Goal: Find specific page/section: Find specific page/section

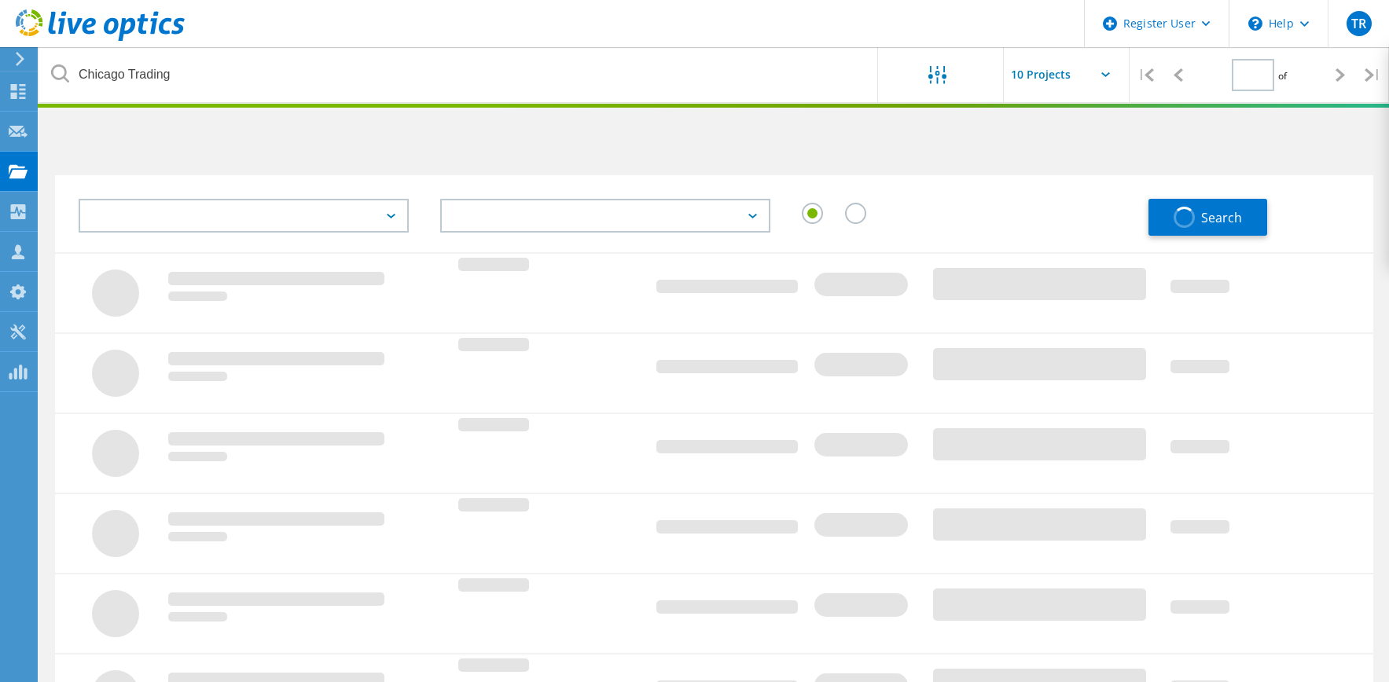
type input "1"
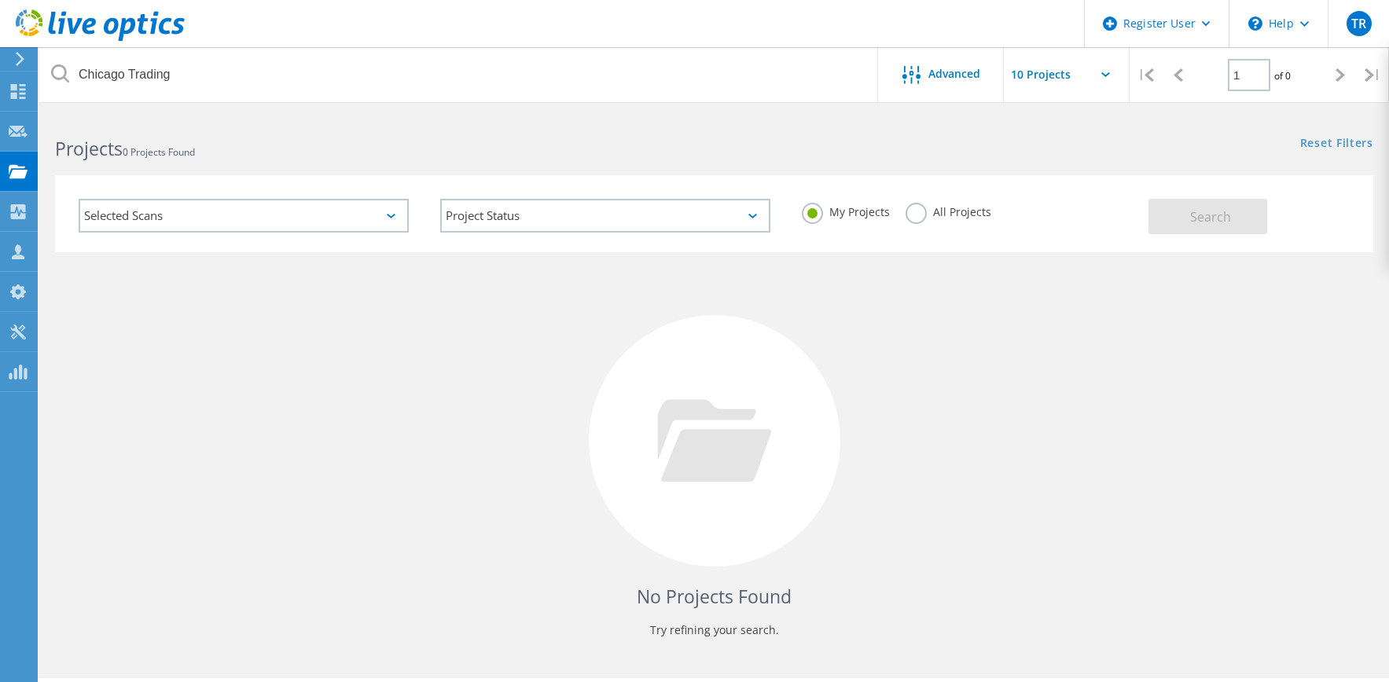
click at [936, 207] on label "All Projects" at bounding box center [949, 210] width 86 height 15
click at [0, 0] on input "All Projects" at bounding box center [0, 0] width 0 height 0
click at [1234, 217] on button "Search" at bounding box center [1208, 216] width 119 height 35
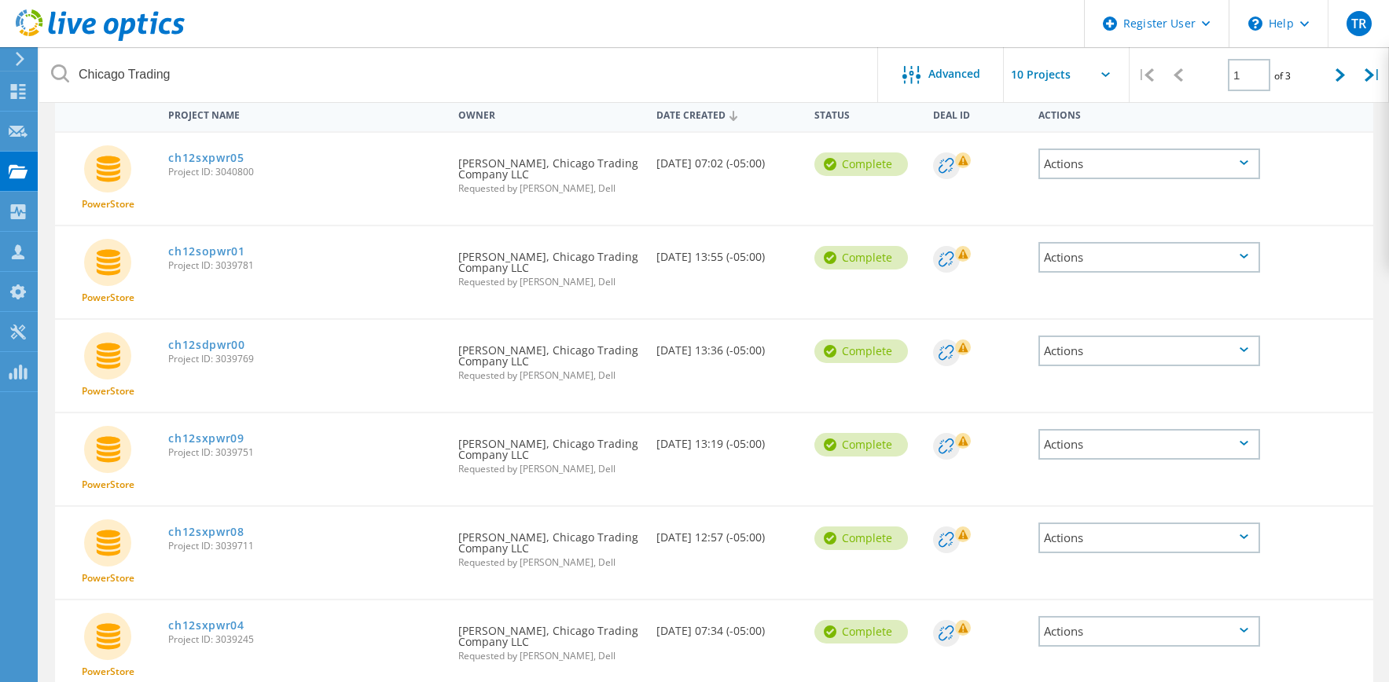
scroll to position [236, 0]
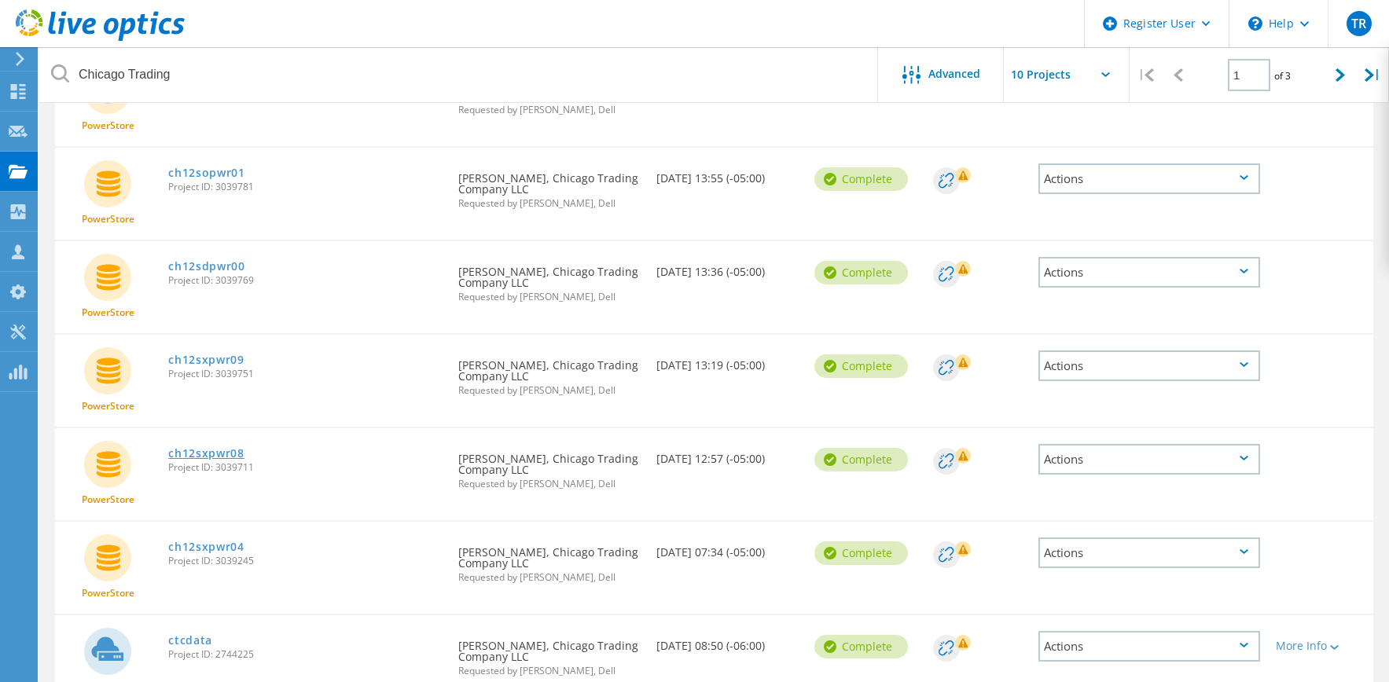
click at [198, 454] on link "ch12sxpwr08" at bounding box center [206, 453] width 76 height 11
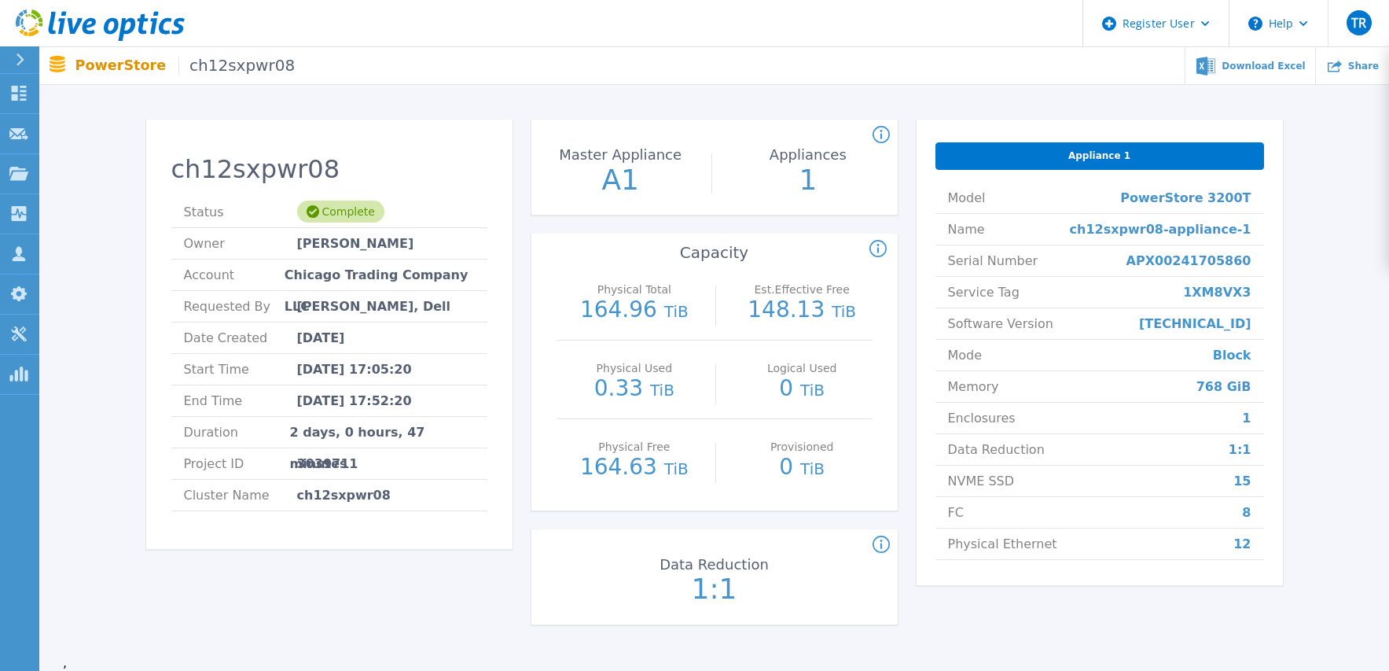
scroll to position [79, 0]
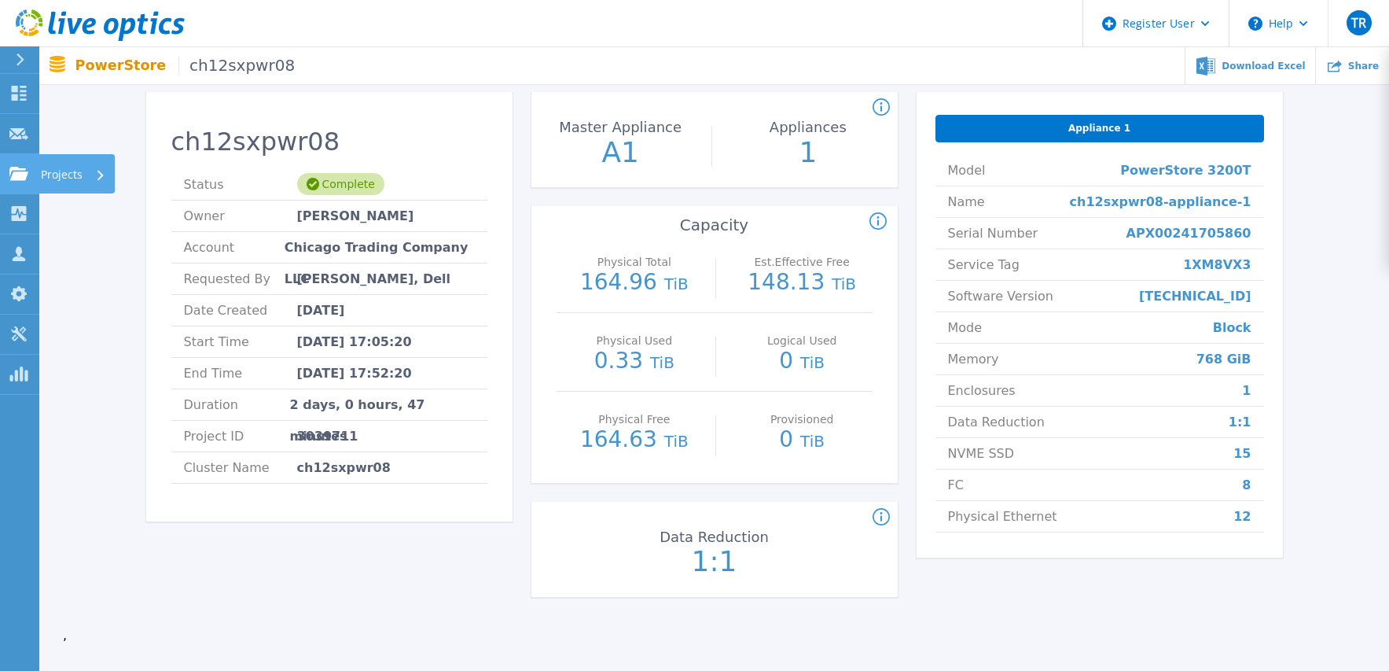
click at [19, 171] on icon at bounding box center [18, 173] width 19 height 13
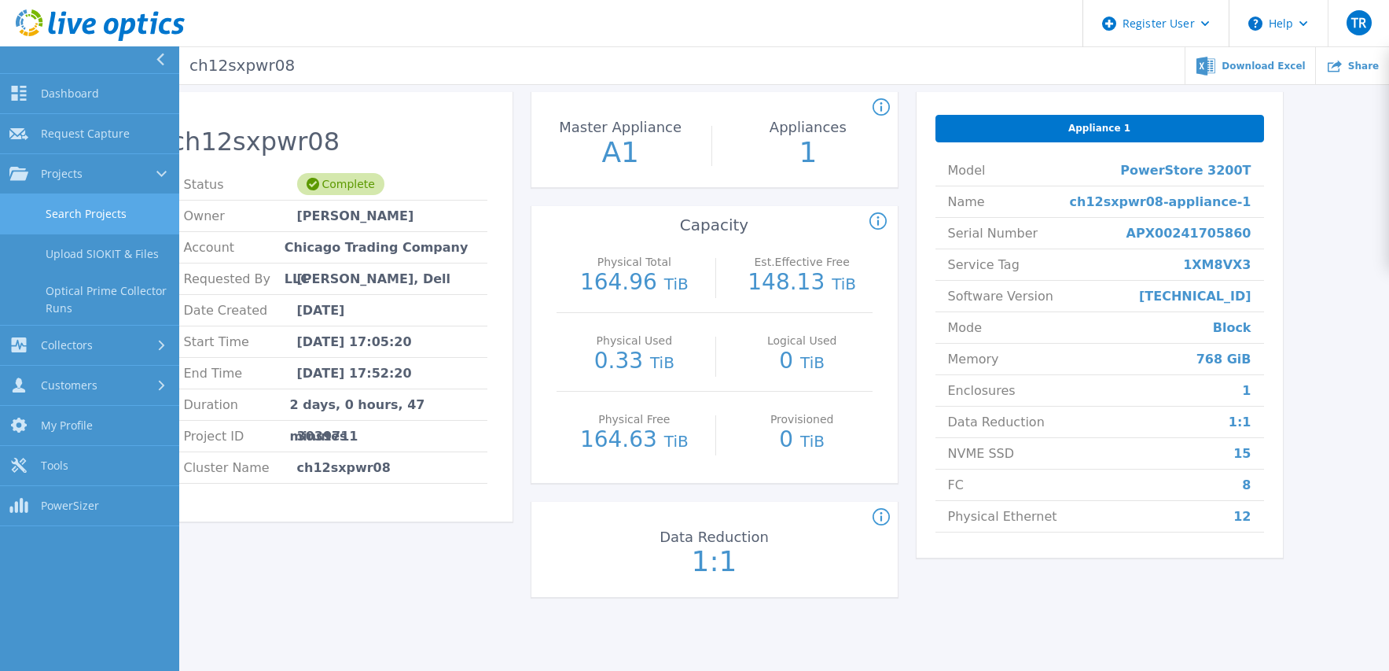
click at [94, 211] on link "Search Projects" at bounding box center [89, 214] width 179 height 40
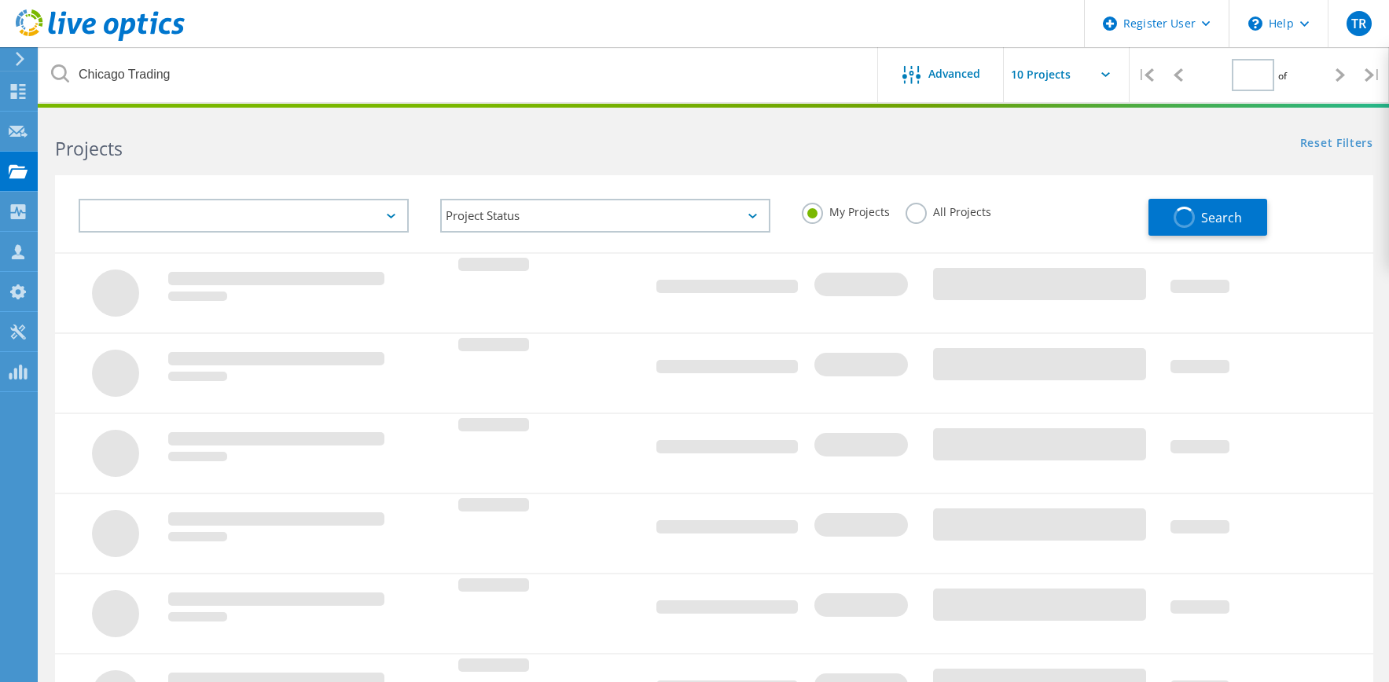
type input "1"
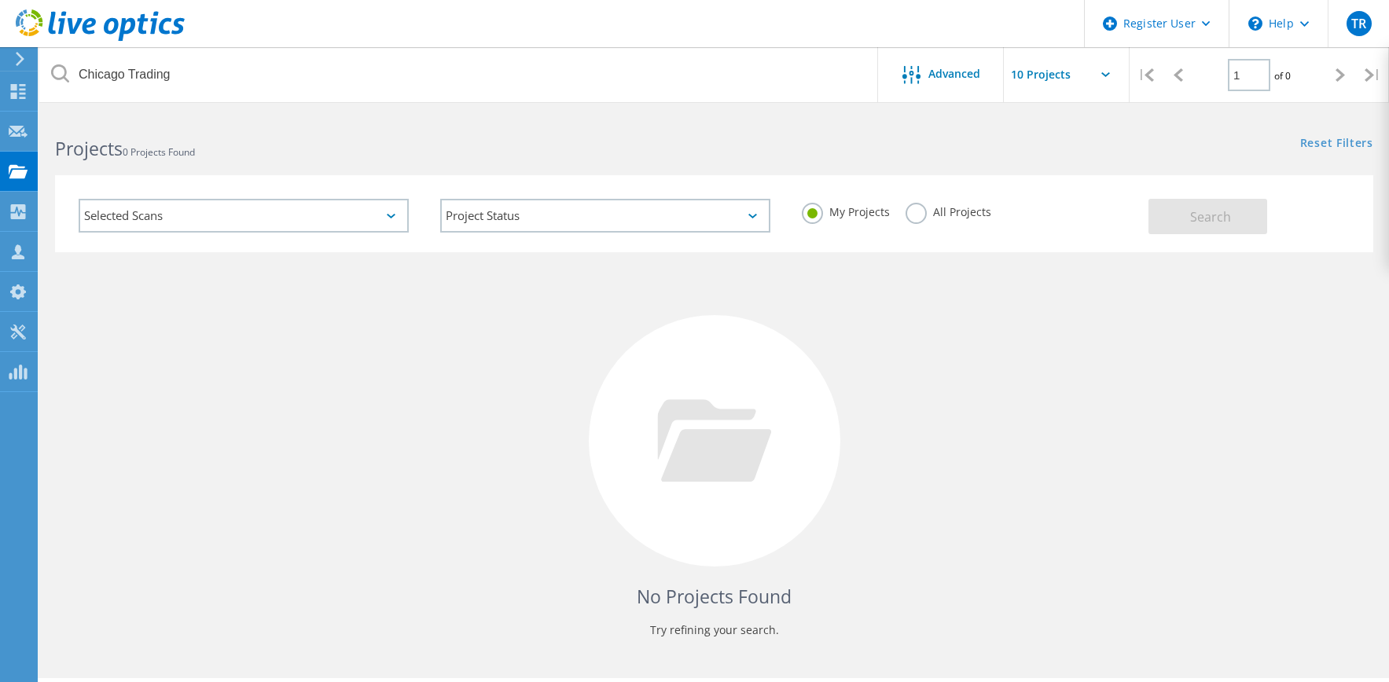
click at [938, 211] on label "All Projects" at bounding box center [949, 210] width 86 height 15
click at [0, 0] on input "All Projects" at bounding box center [0, 0] width 0 height 0
click at [1234, 220] on button "Search" at bounding box center [1208, 216] width 119 height 35
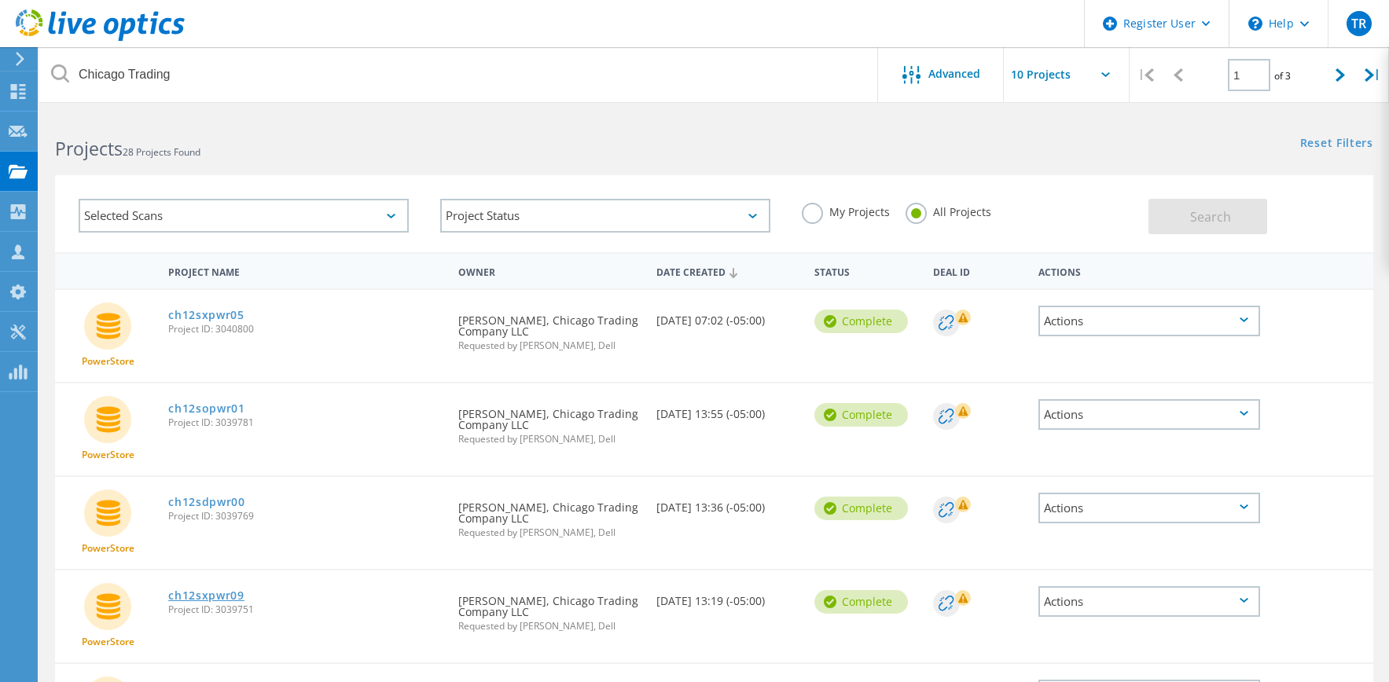
click at [217, 595] on link "ch12sxpwr09" at bounding box center [206, 595] width 76 height 11
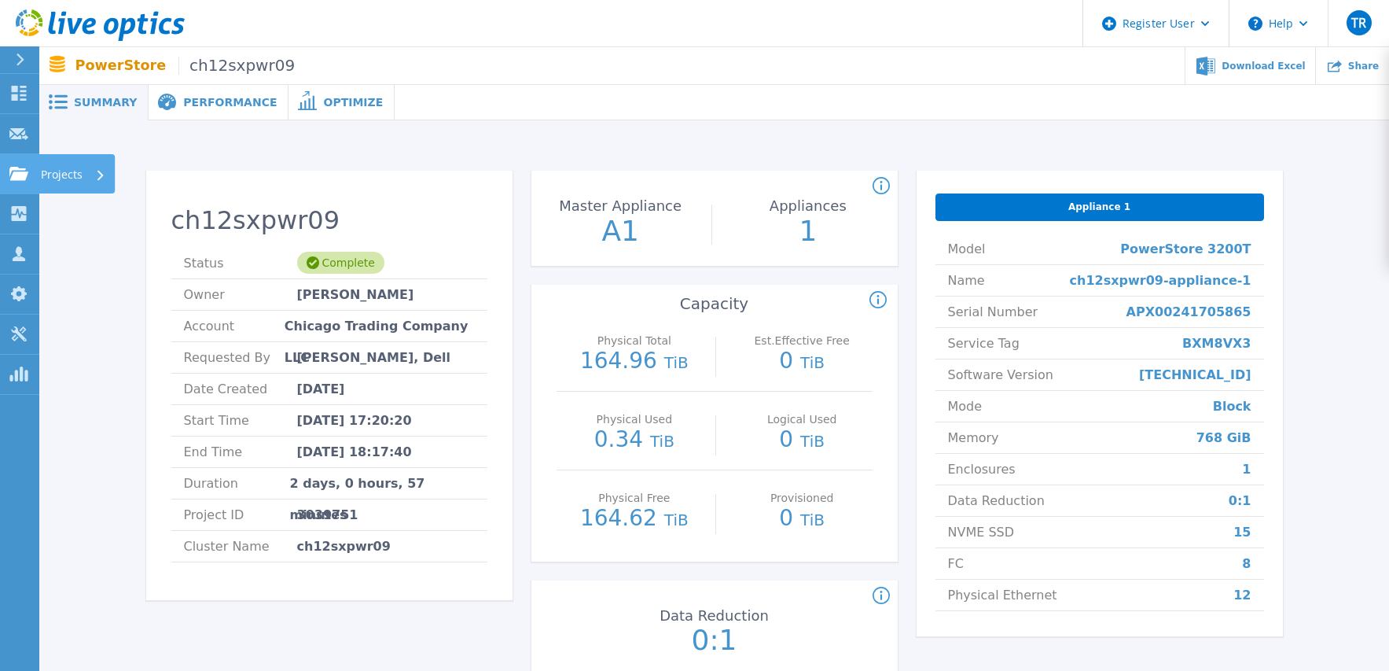
click at [19, 170] on icon at bounding box center [18, 173] width 19 height 13
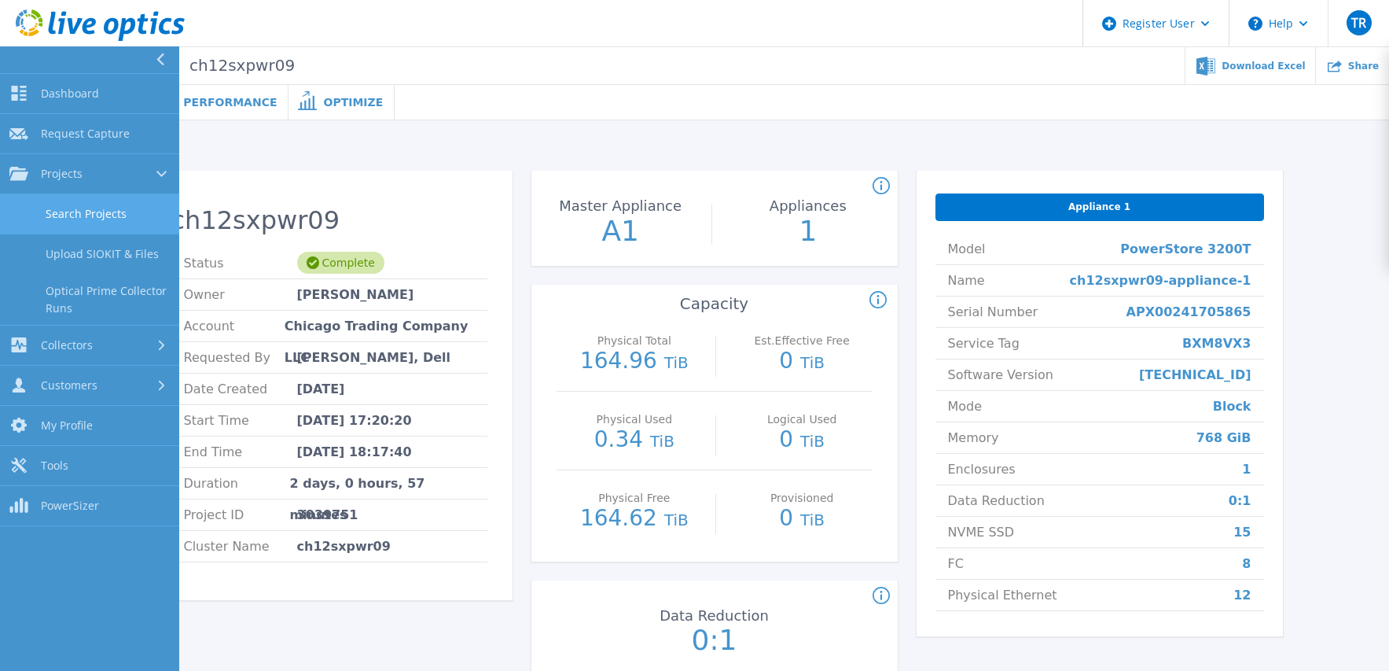
click at [90, 215] on link "Search Projects" at bounding box center [89, 214] width 179 height 40
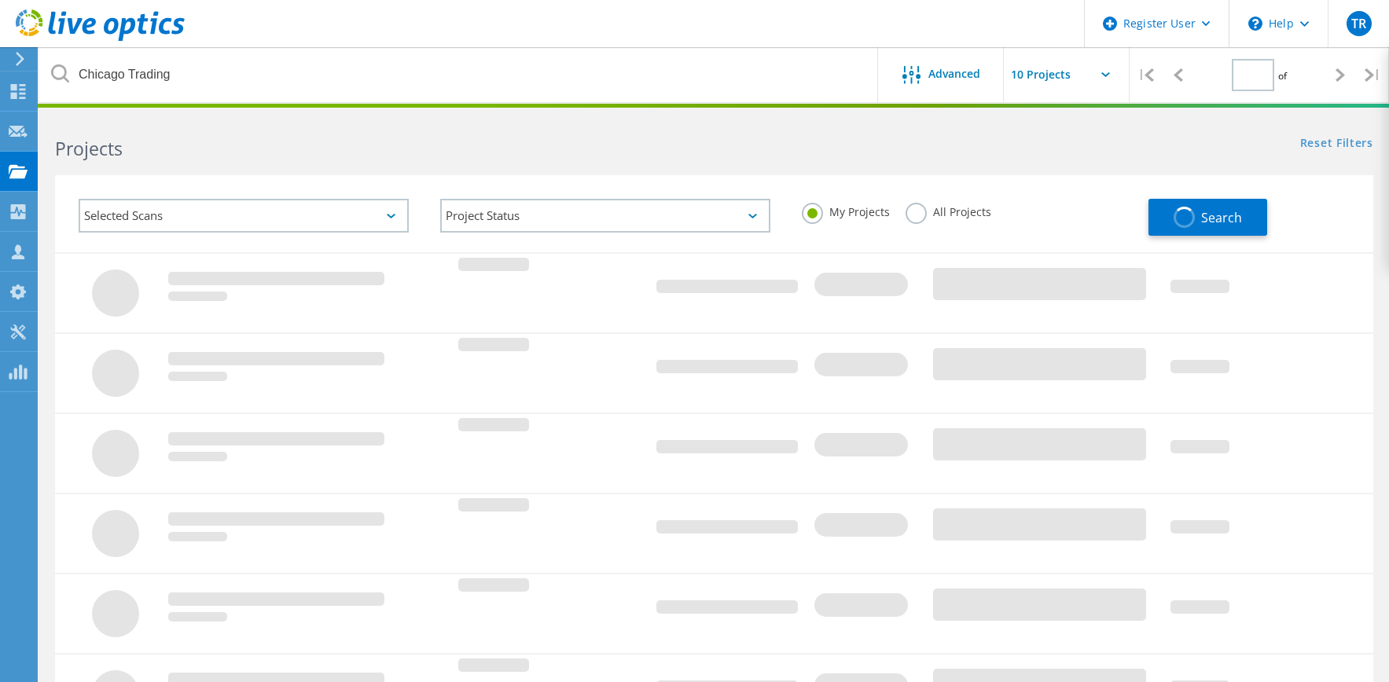
type input "1"
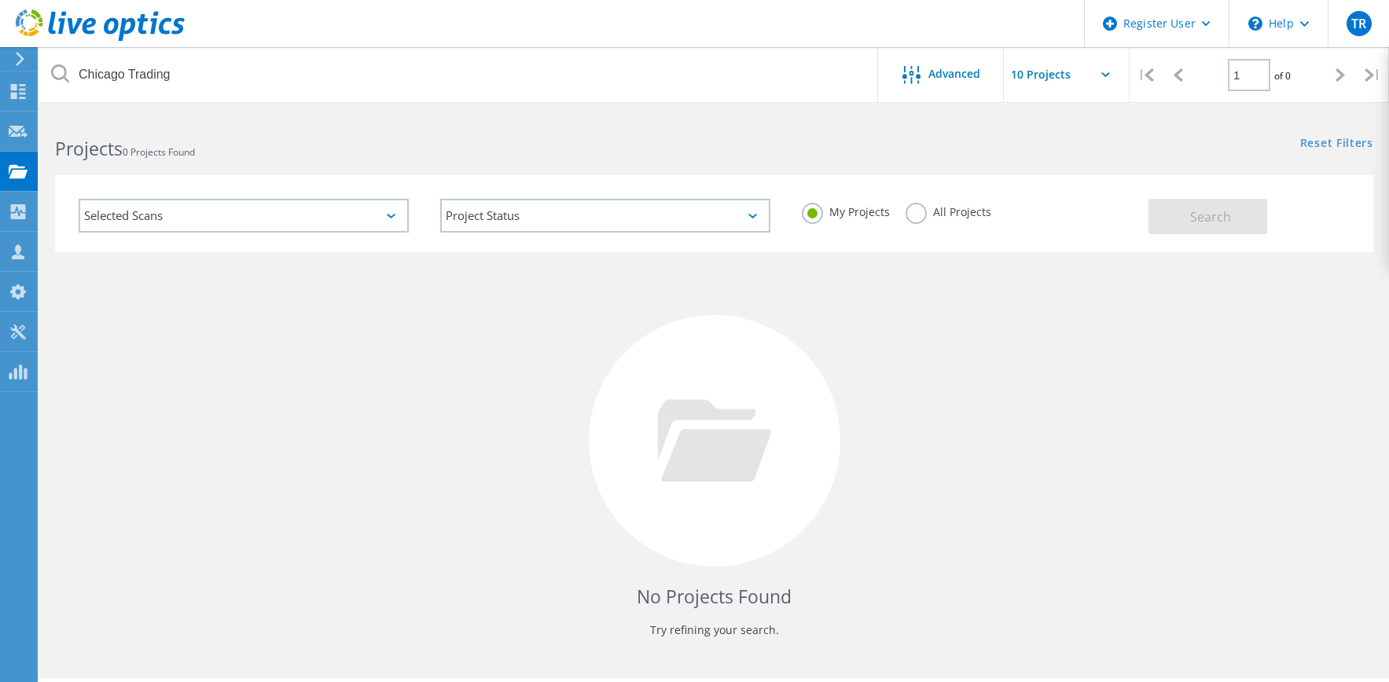
click at [930, 216] on label "All Projects" at bounding box center [949, 210] width 86 height 15
click at [0, 0] on input "All Projects" at bounding box center [0, 0] width 0 height 0
click at [1200, 212] on span "Search" at bounding box center [1210, 216] width 41 height 17
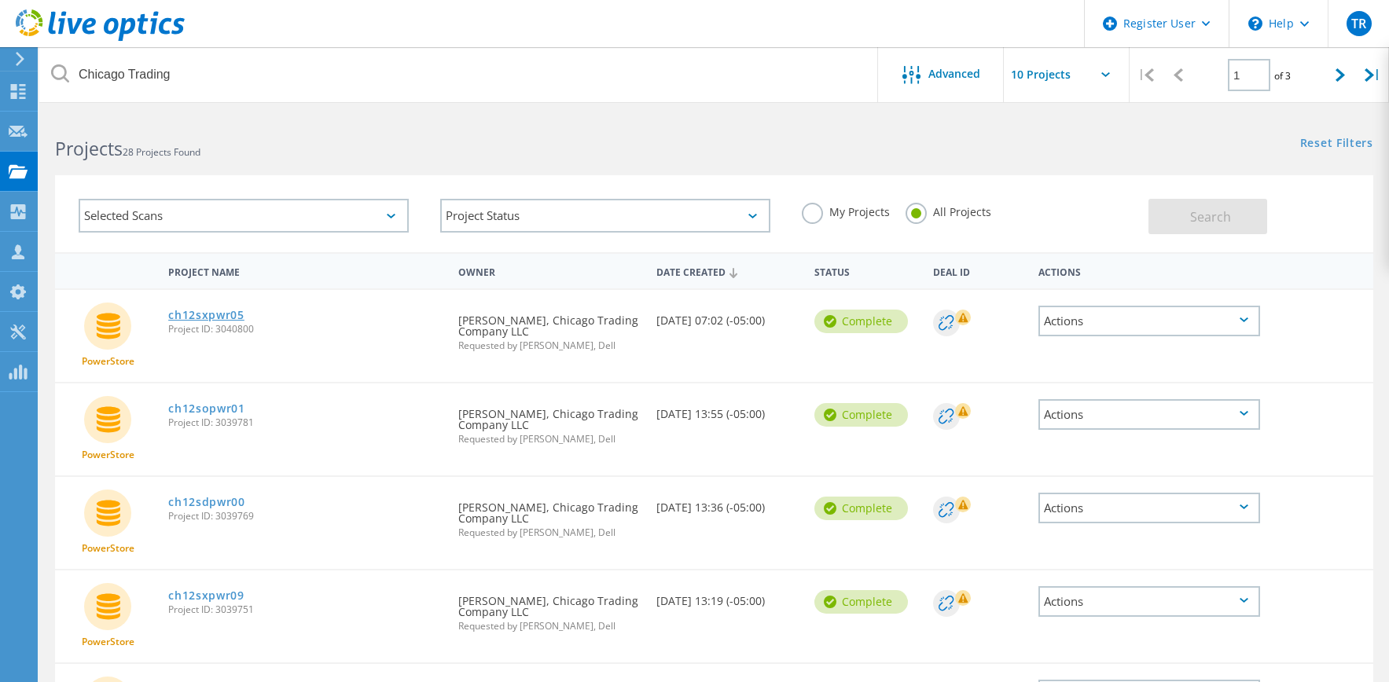
click at [191, 315] on link "ch12sxpwr05" at bounding box center [206, 315] width 76 height 11
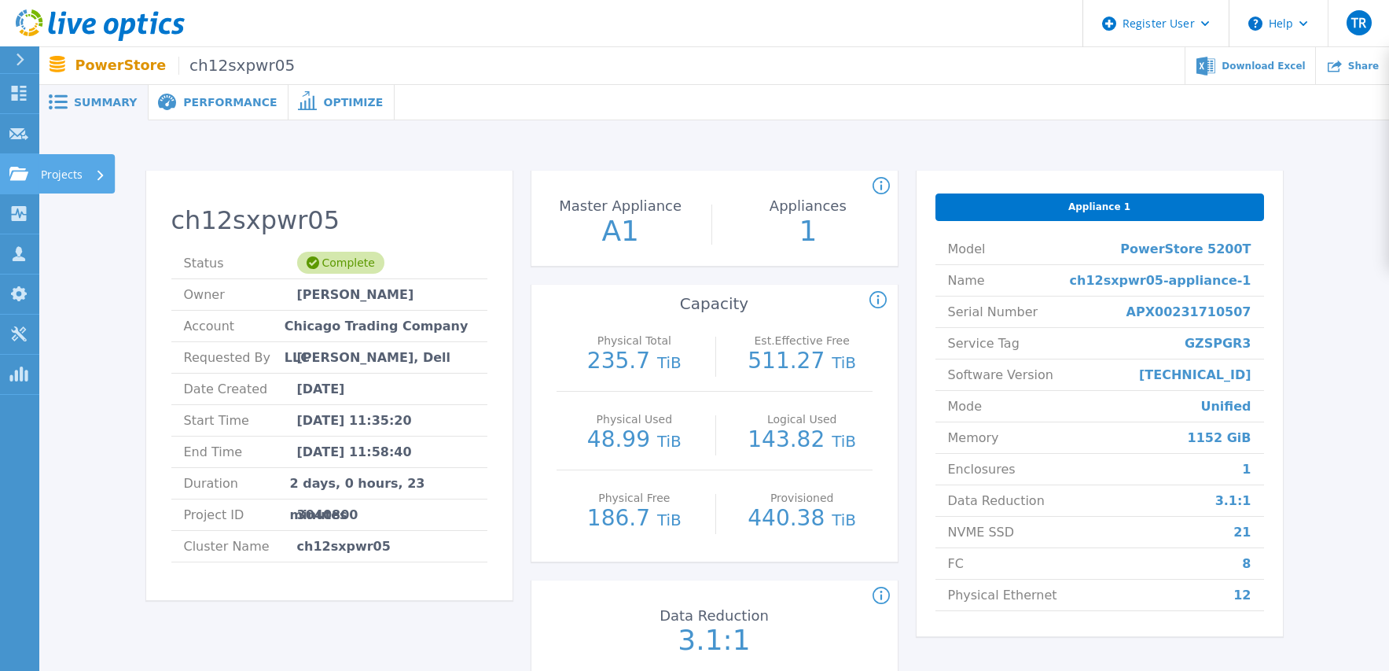
click at [27, 175] on icon at bounding box center [18, 173] width 19 height 13
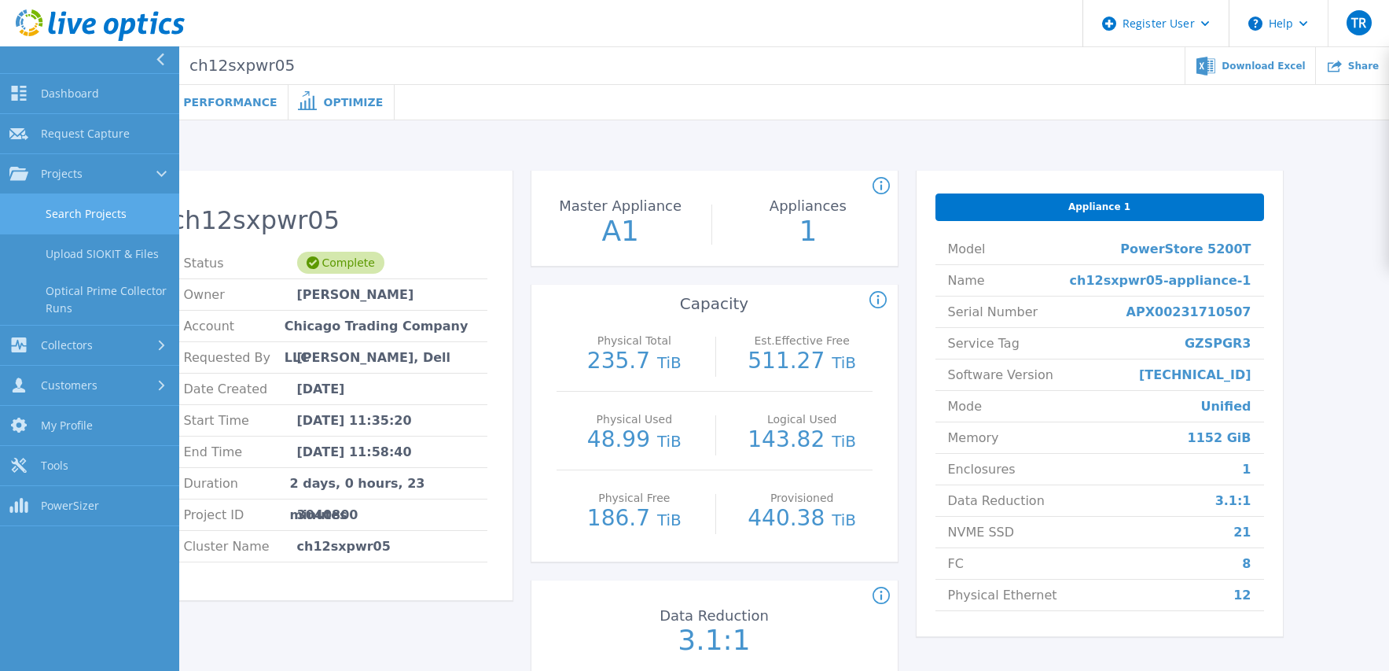
click at [104, 207] on link "Search Projects" at bounding box center [89, 214] width 179 height 40
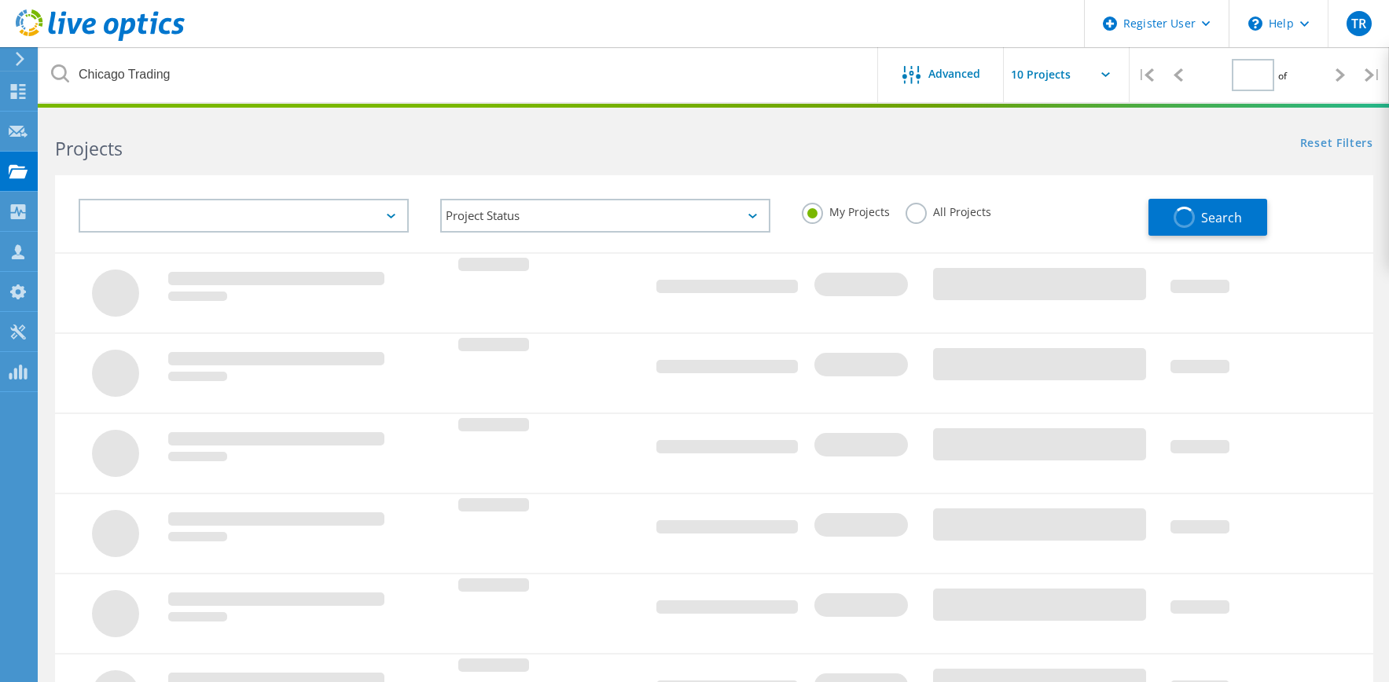
type input "1"
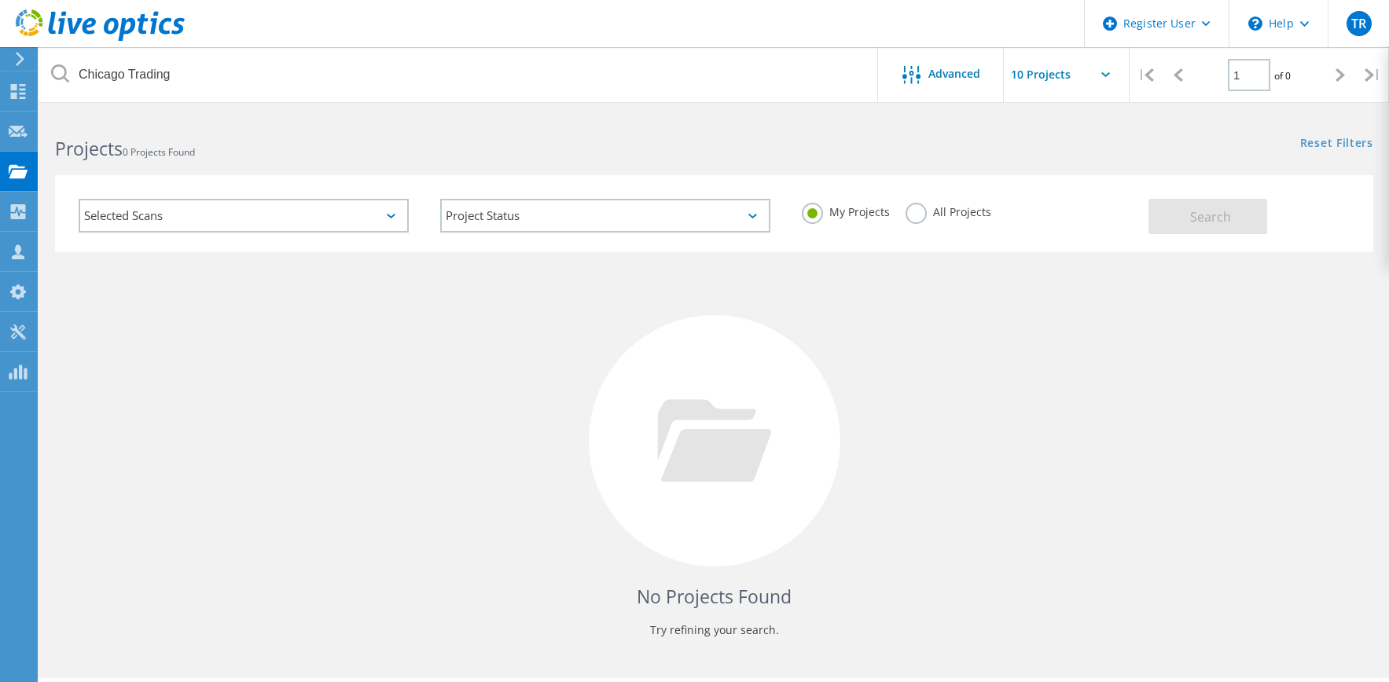
click at [946, 200] on div "My Projects All Projects" at bounding box center [967, 212] width 362 height 58
click at [943, 213] on label "All Projects" at bounding box center [949, 210] width 86 height 15
click at [0, 0] on input "All Projects" at bounding box center [0, 0] width 0 height 0
click at [1223, 205] on button "Search" at bounding box center [1208, 216] width 119 height 35
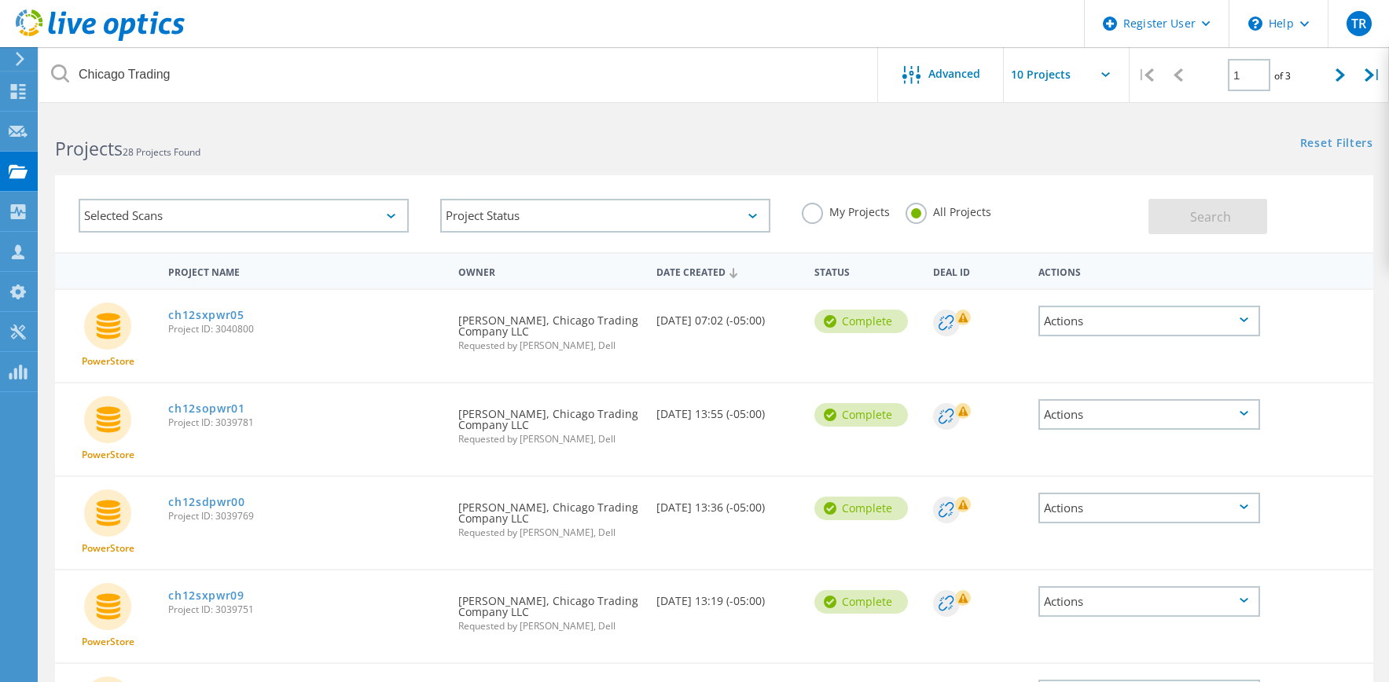
scroll to position [79, 0]
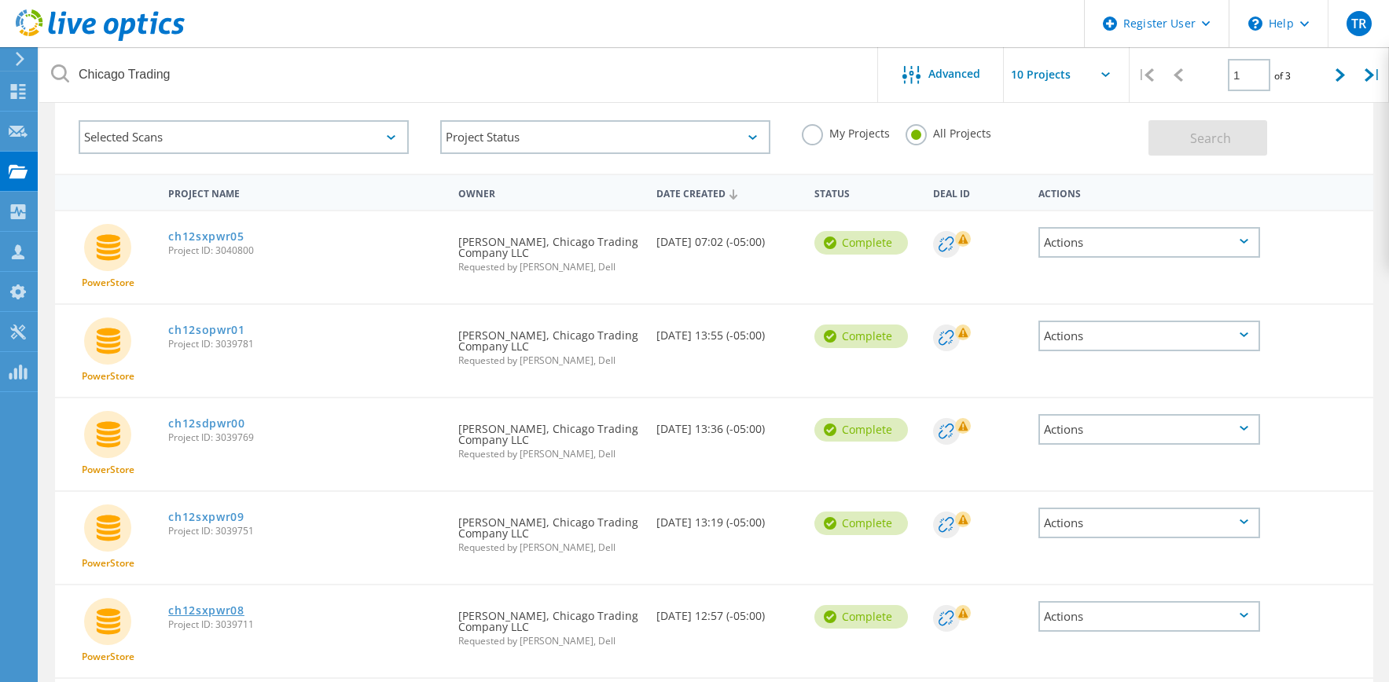
click at [218, 612] on link "ch12sxpwr08" at bounding box center [206, 610] width 76 height 11
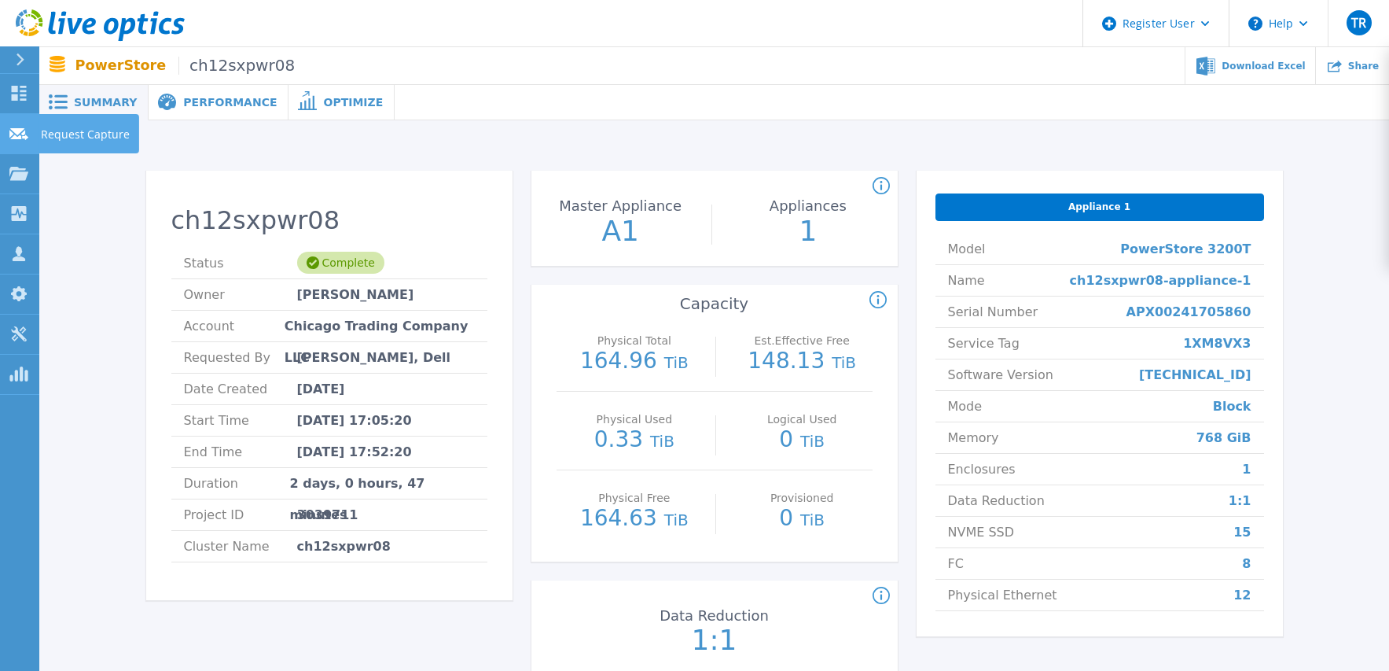
click at [13, 136] on icon at bounding box center [18, 134] width 19 height 12
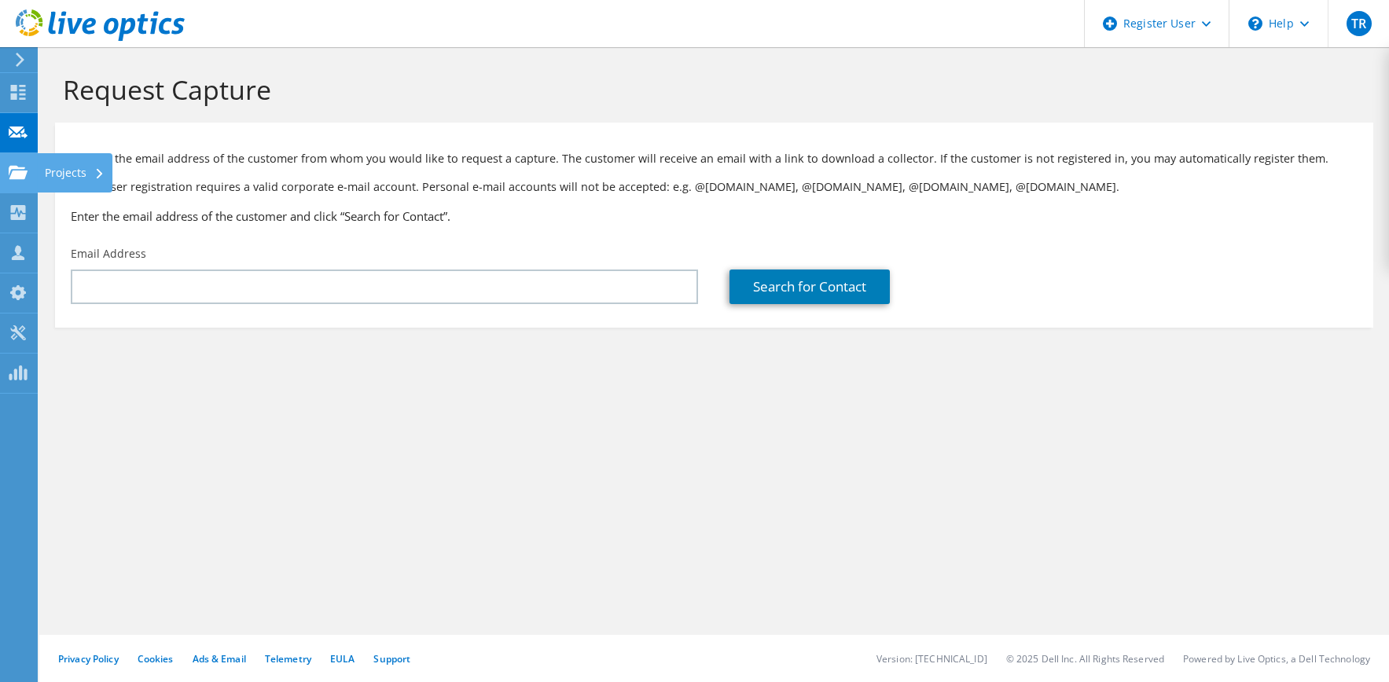
click at [13, 176] on use at bounding box center [18, 171] width 19 height 13
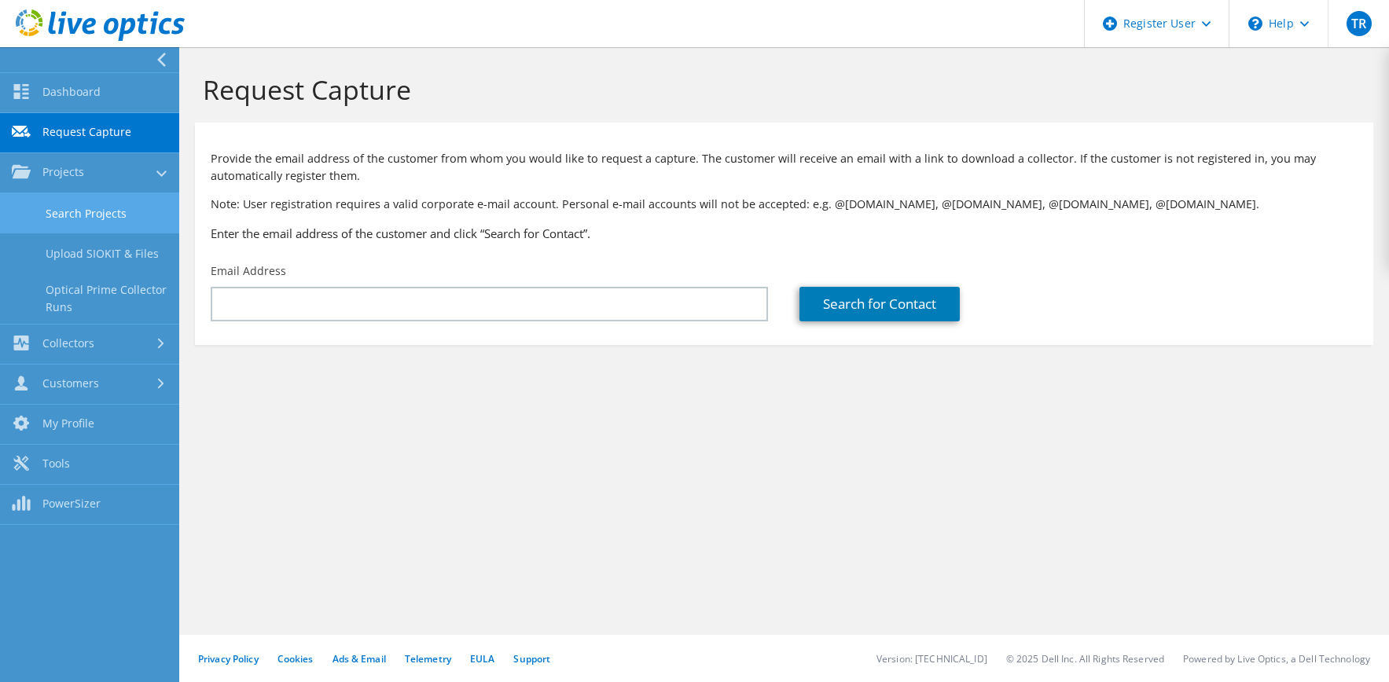
click at [56, 214] on link "Search Projects" at bounding box center [89, 213] width 179 height 40
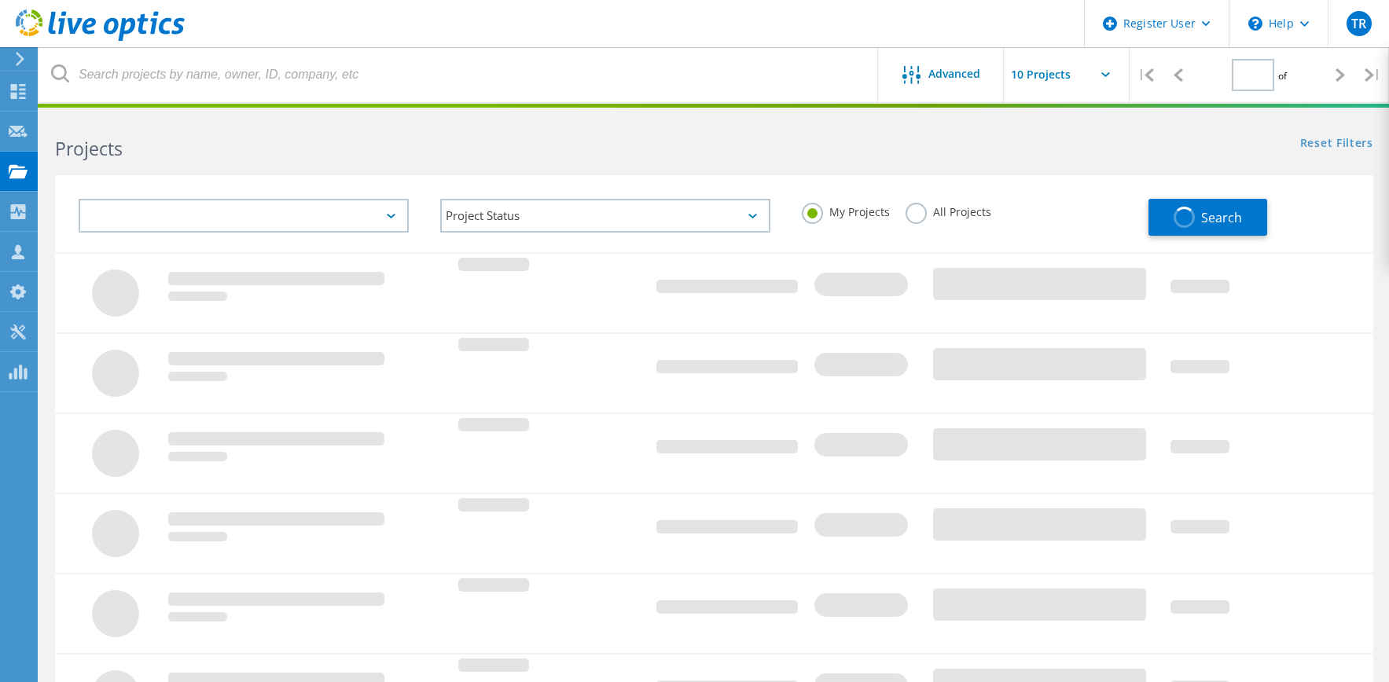
type input "1"
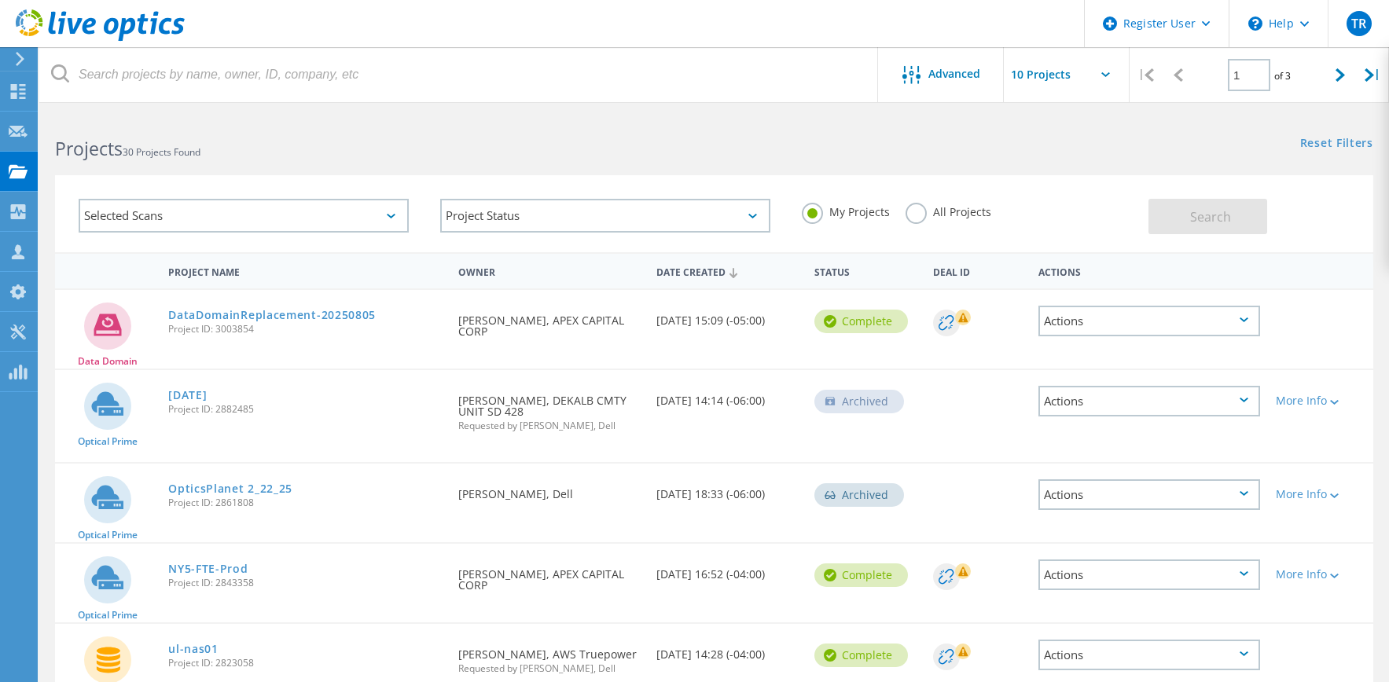
click at [914, 218] on label "All Projects" at bounding box center [949, 210] width 86 height 15
click at [0, 0] on input "All Projects" at bounding box center [0, 0] width 0 height 0
click at [1212, 220] on span "Search" at bounding box center [1210, 216] width 41 height 17
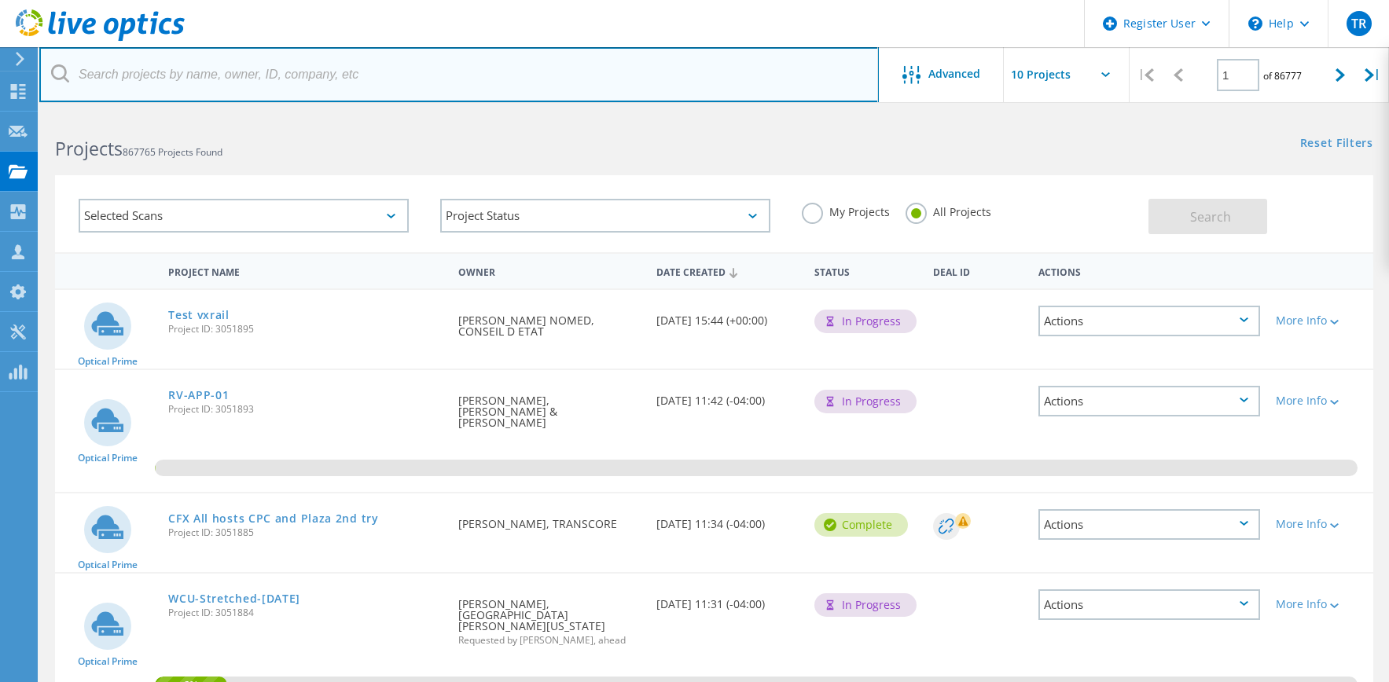
click at [248, 72] on input "text" at bounding box center [459, 74] width 840 height 55
type input "Chicago Trading"
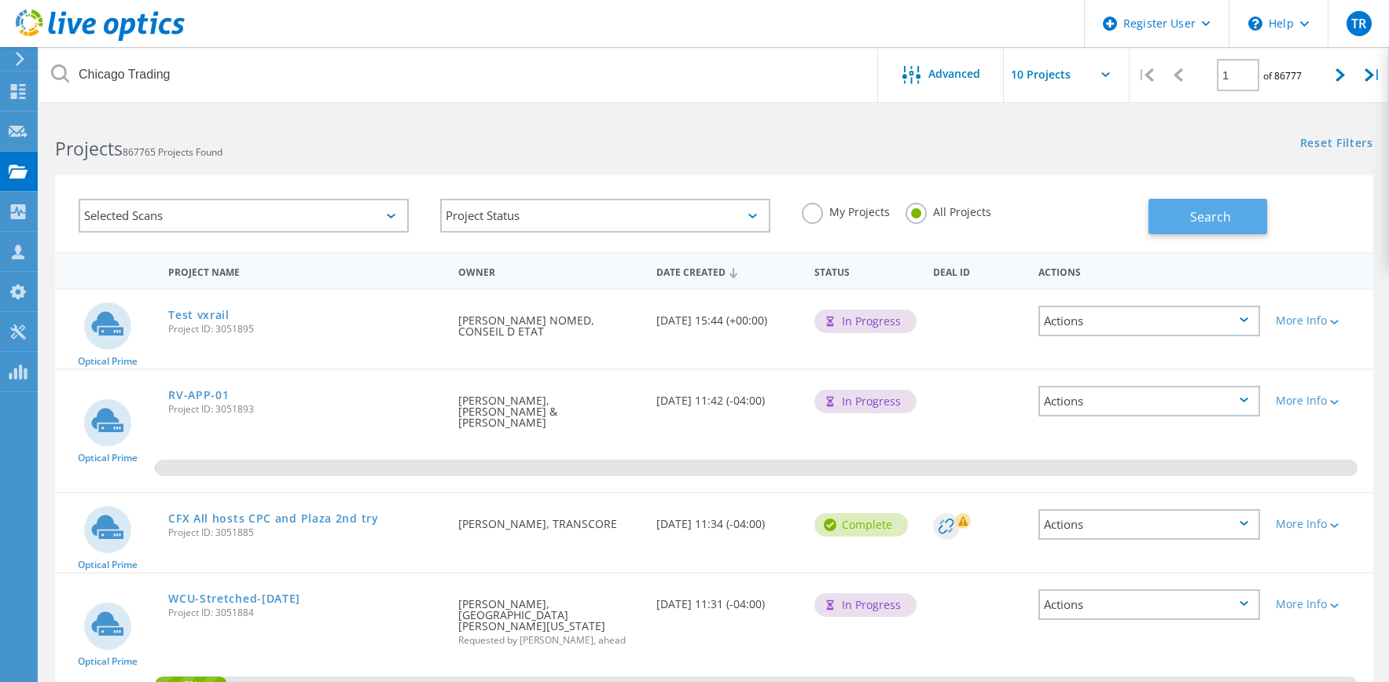
click at [1173, 213] on button "Search" at bounding box center [1208, 216] width 119 height 35
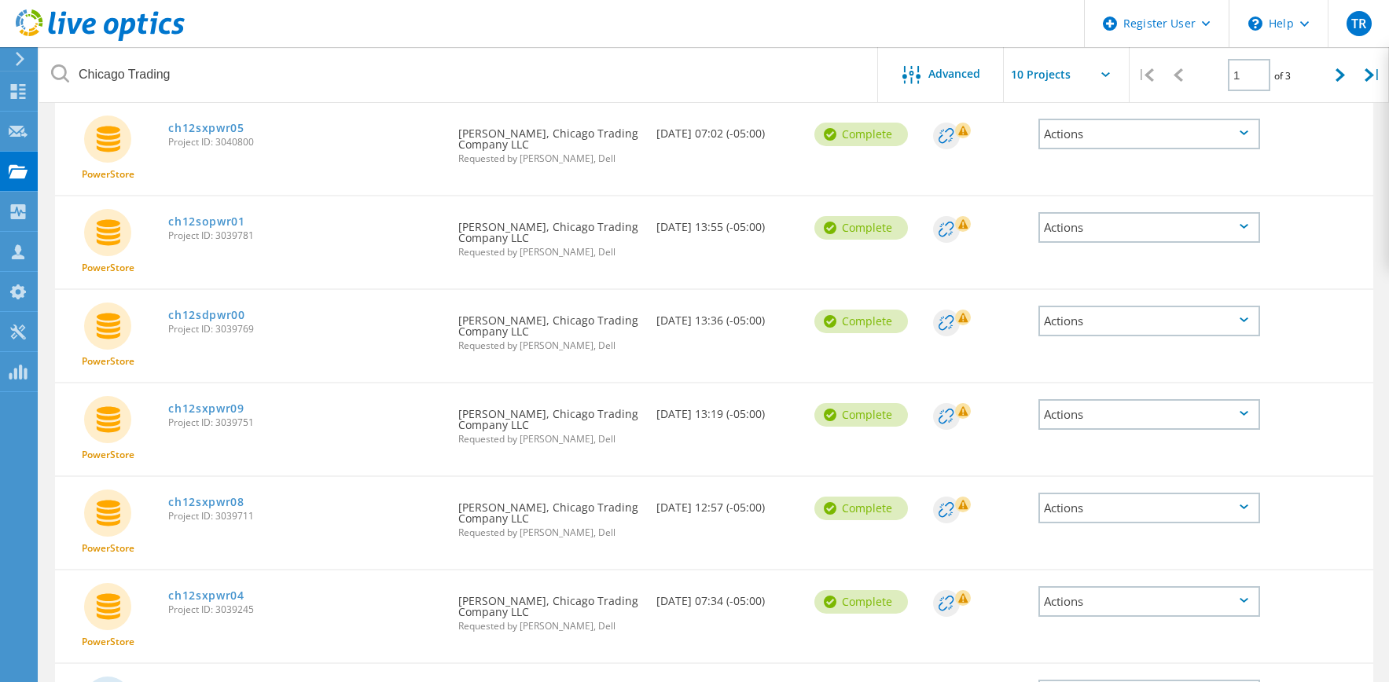
scroll to position [236, 0]
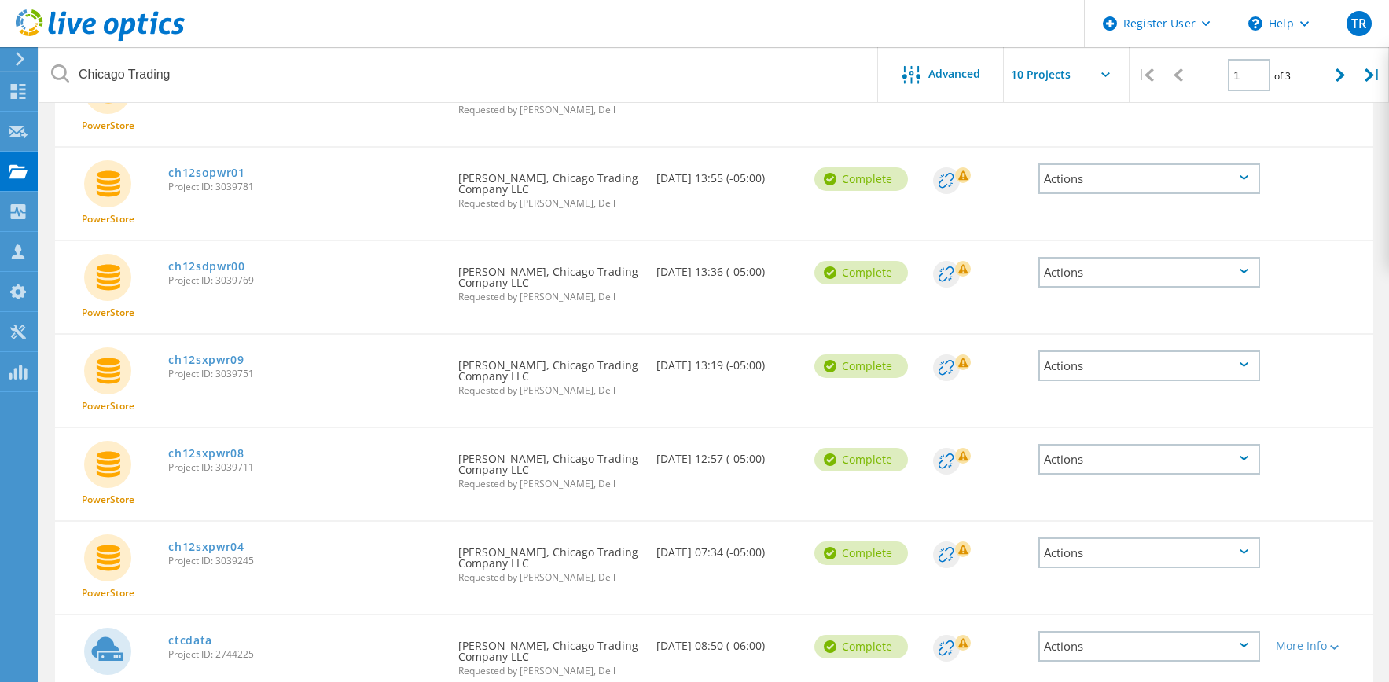
click at [222, 547] on link "ch12sxpwr04" at bounding box center [206, 547] width 76 height 11
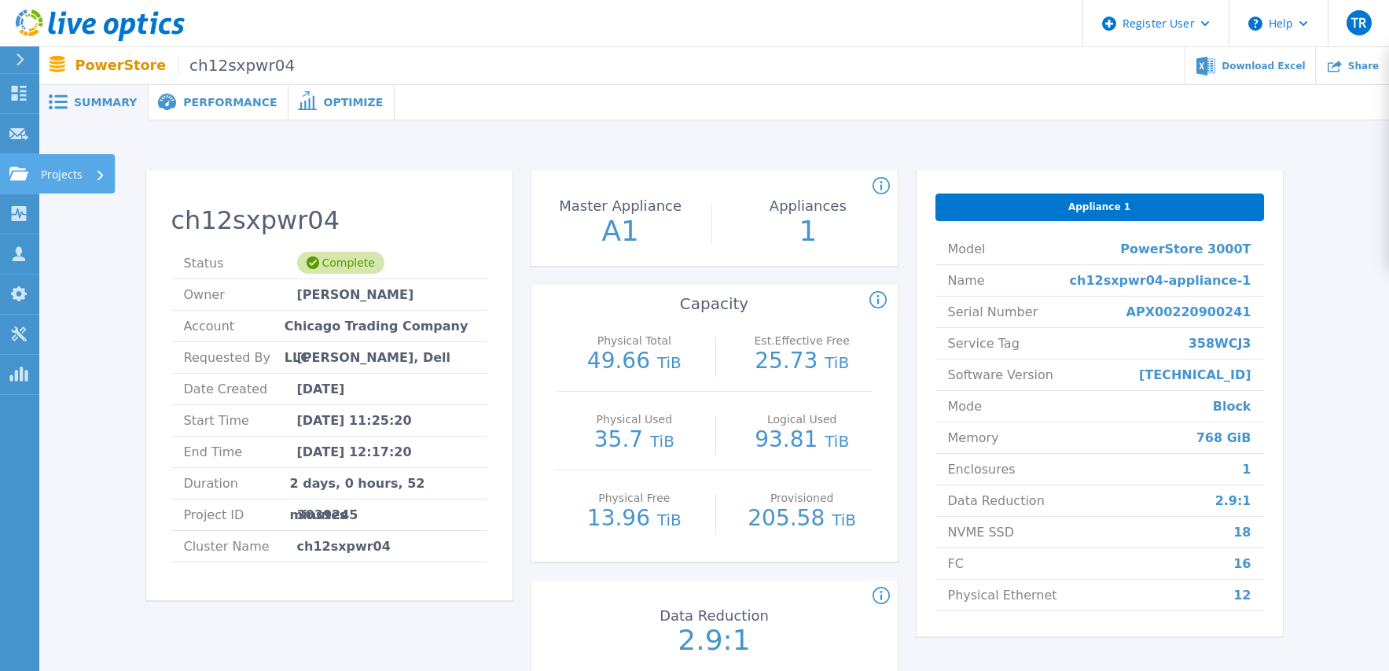
click at [20, 168] on icon at bounding box center [18, 173] width 19 height 13
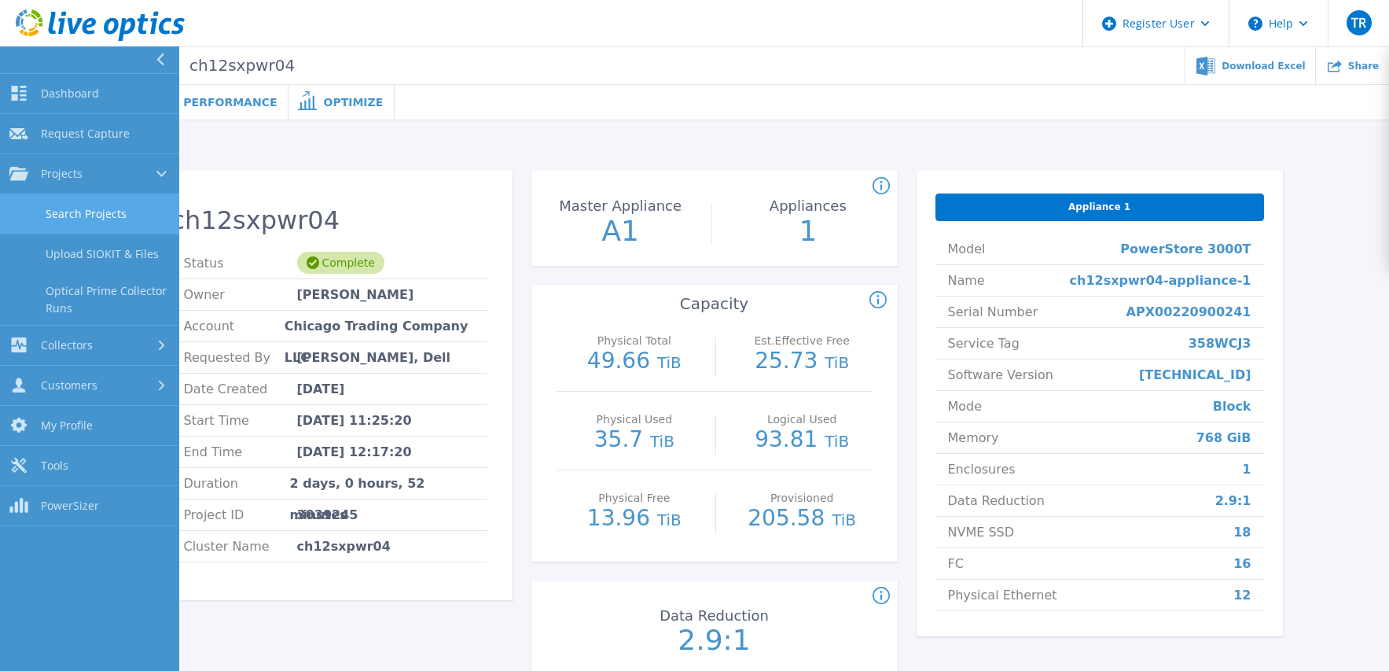
click at [103, 220] on link "Search Projects" at bounding box center [89, 214] width 179 height 40
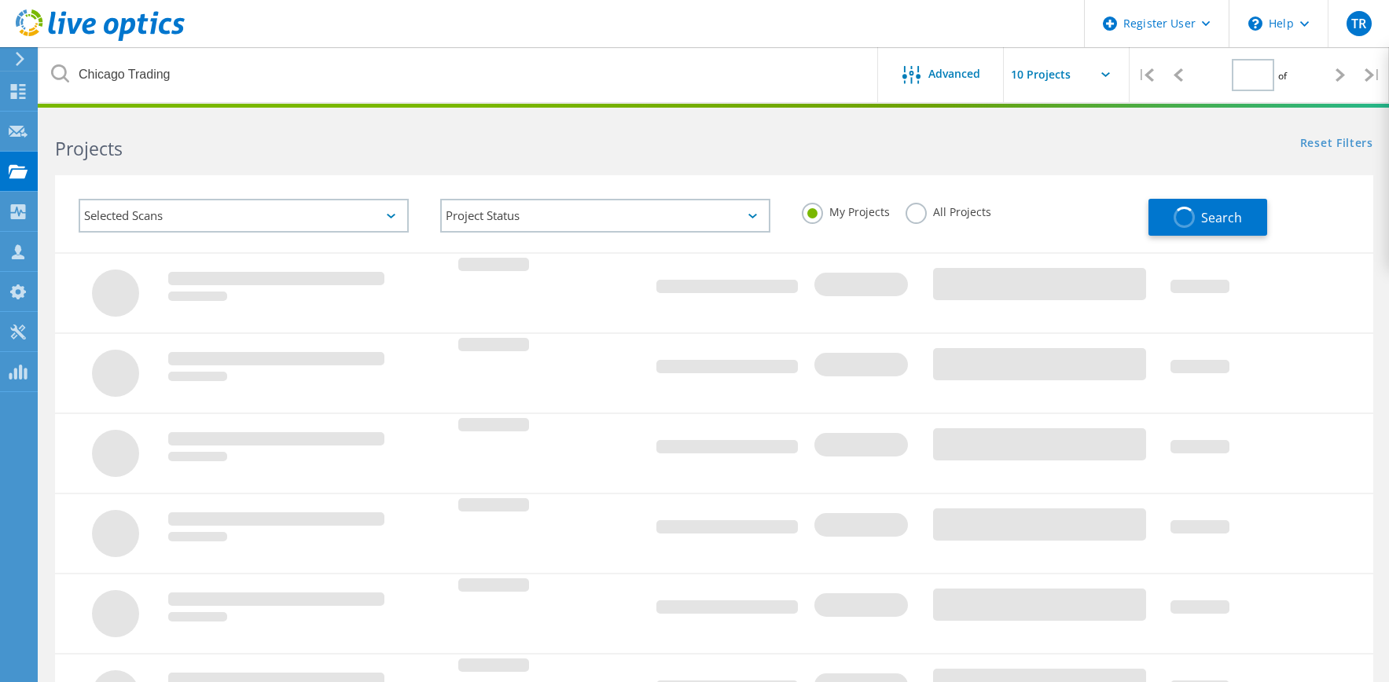
type input "1"
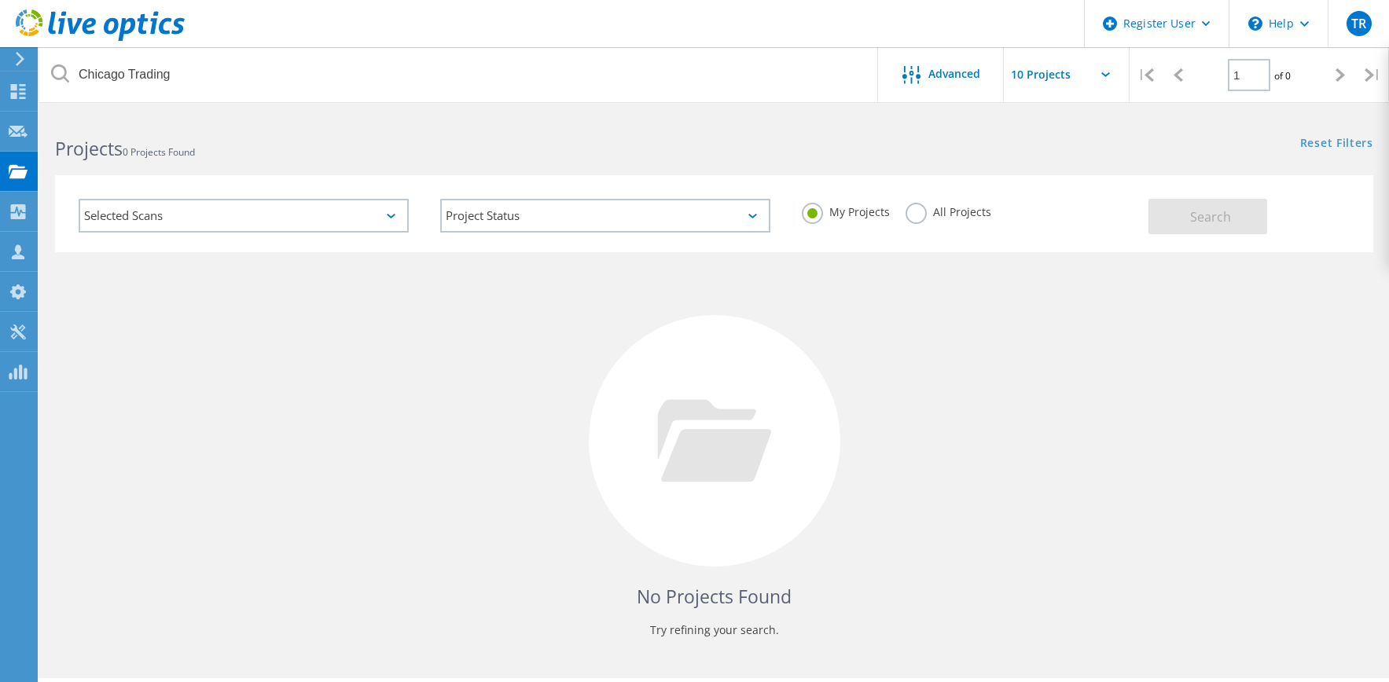
click at [943, 213] on label "All Projects" at bounding box center [949, 210] width 86 height 15
click at [0, 0] on input "All Projects" at bounding box center [0, 0] width 0 height 0
click at [1216, 217] on span "Search" at bounding box center [1210, 216] width 41 height 17
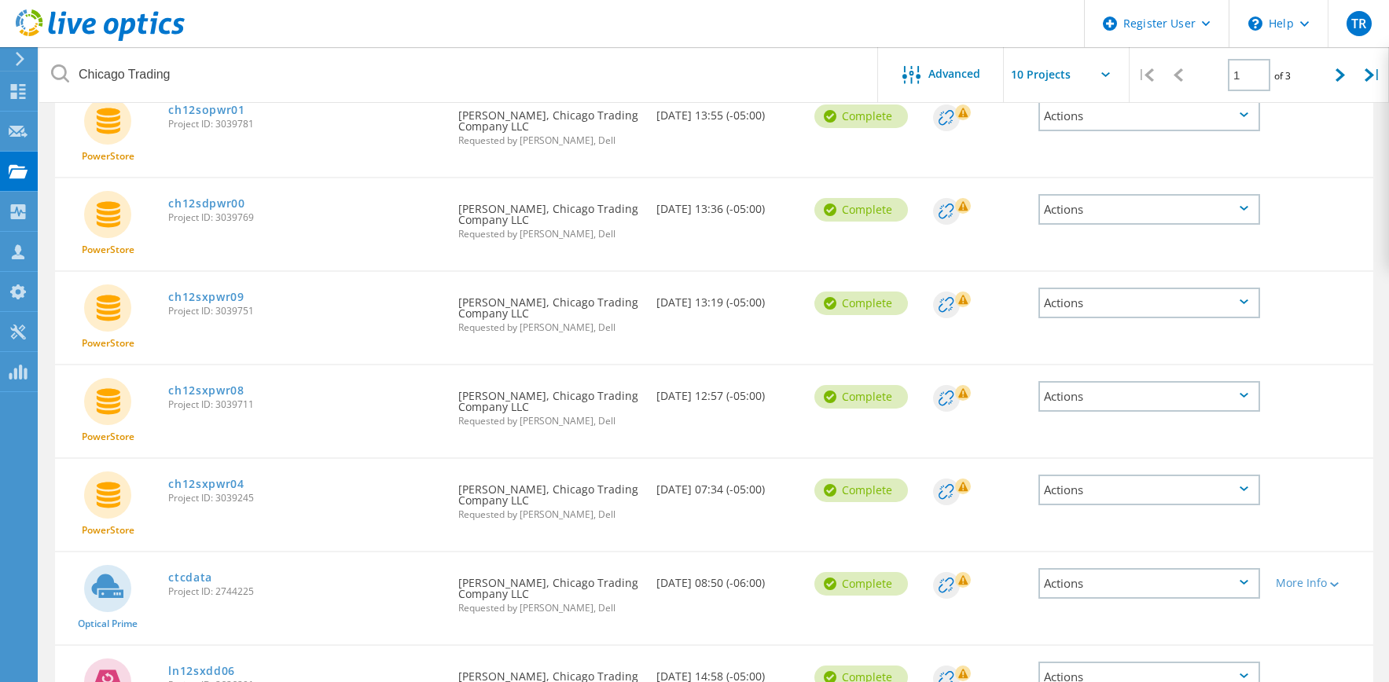
scroll to position [314, 0]
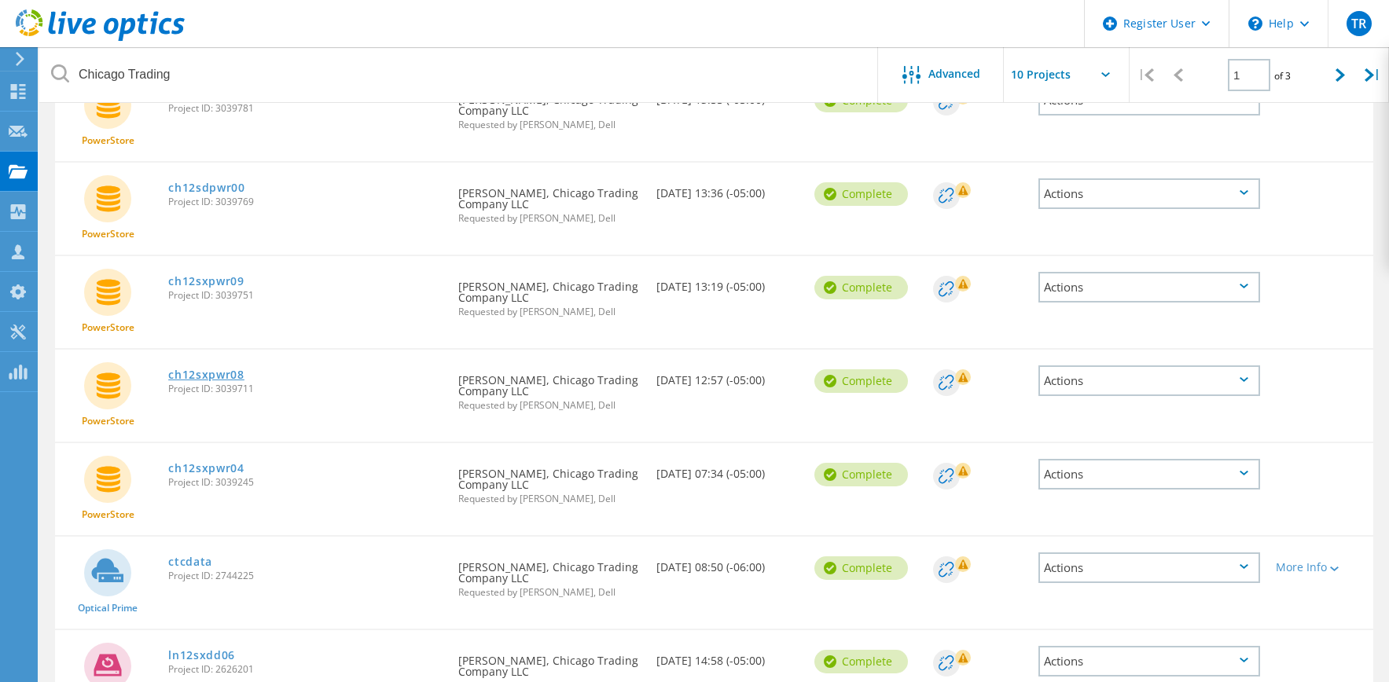
click at [198, 370] on link "ch12sxpwr08" at bounding box center [206, 375] width 76 height 11
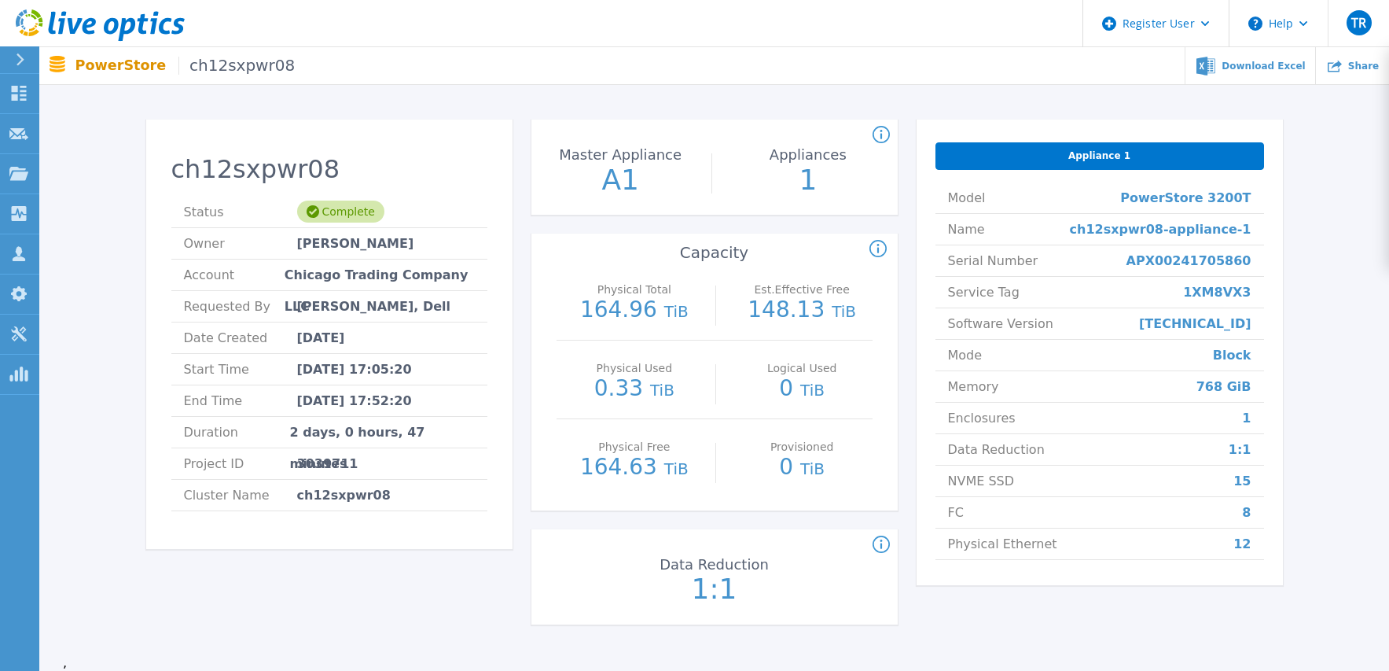
scroll to position [79, 0]
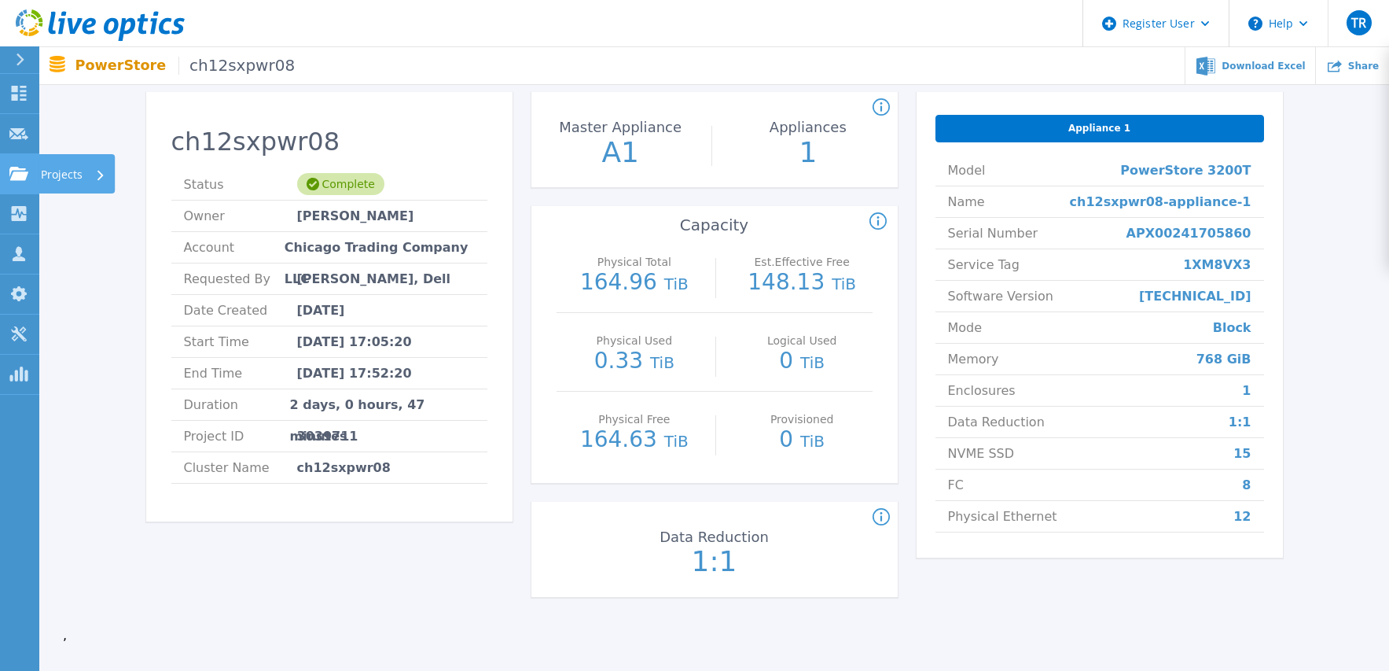
click at [18, 174] on icon at bounding box center [18, 173] width 19 height 13
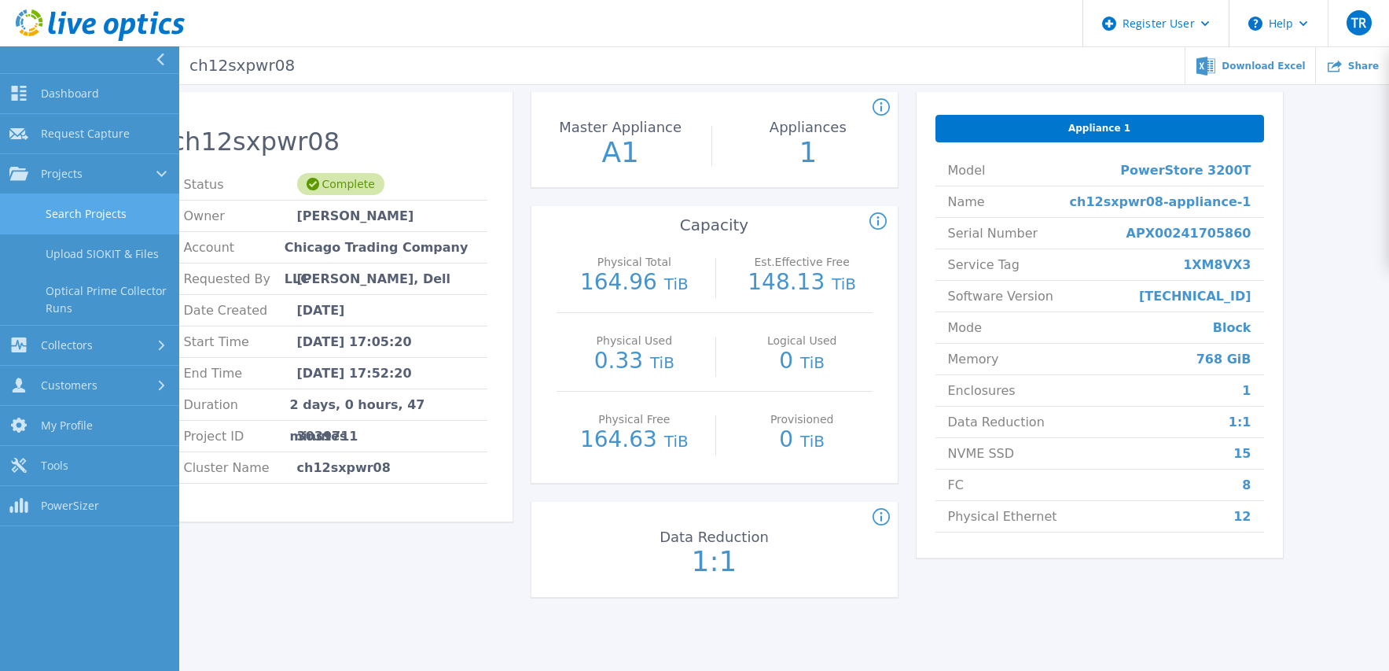
click at [79, 211] on link "Search Projects" at bounding box center [89, 214] width 179 height 40
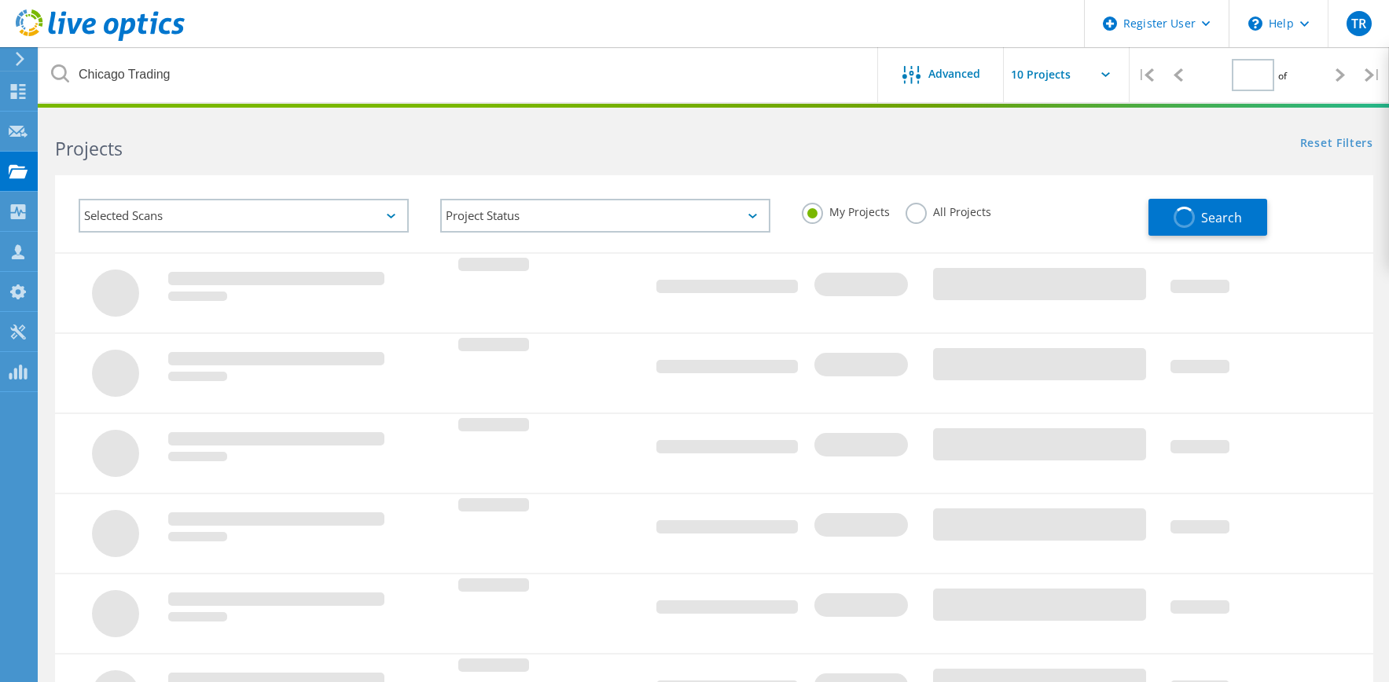
type input "1"
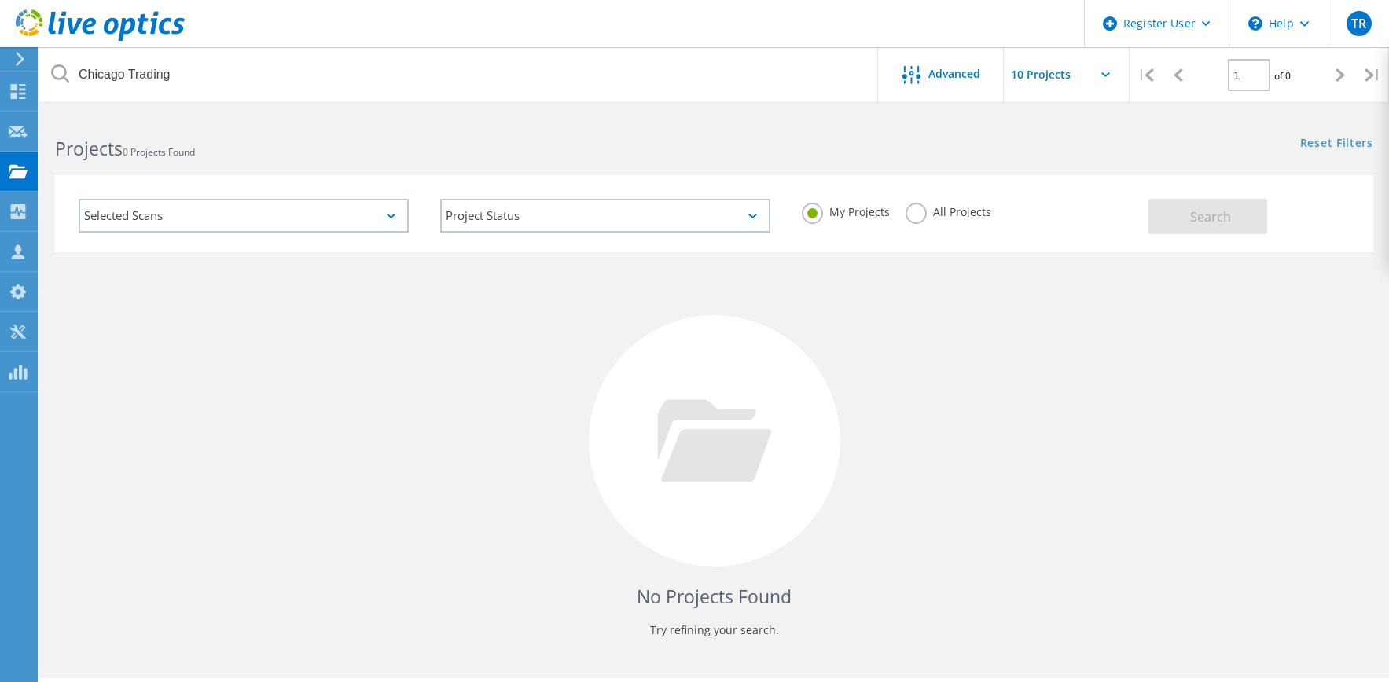
drag, startPoint x: 936, startPoint y: 212, endPoint x: 965, endPoint y: 212, distance: 28.3
click at [938, 212] on label "All Projects" at bounding box center [949, 210] width 86 height 15
click at [0, 0] on input "All Projects" at bounding box center [0, 0] width 0 height 0
click at [1202, 214] on span "Search" at bounding box center [1210, 216] width 41 height 17
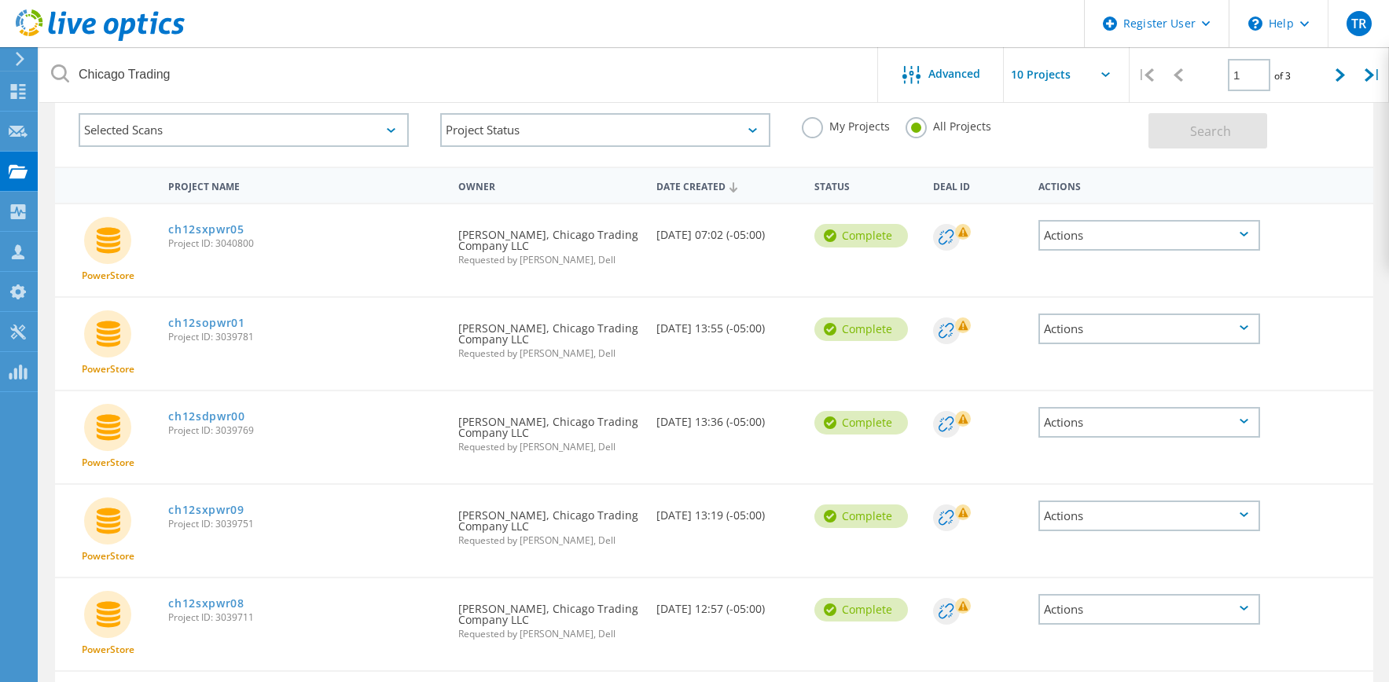
scroll to position [157, 0]
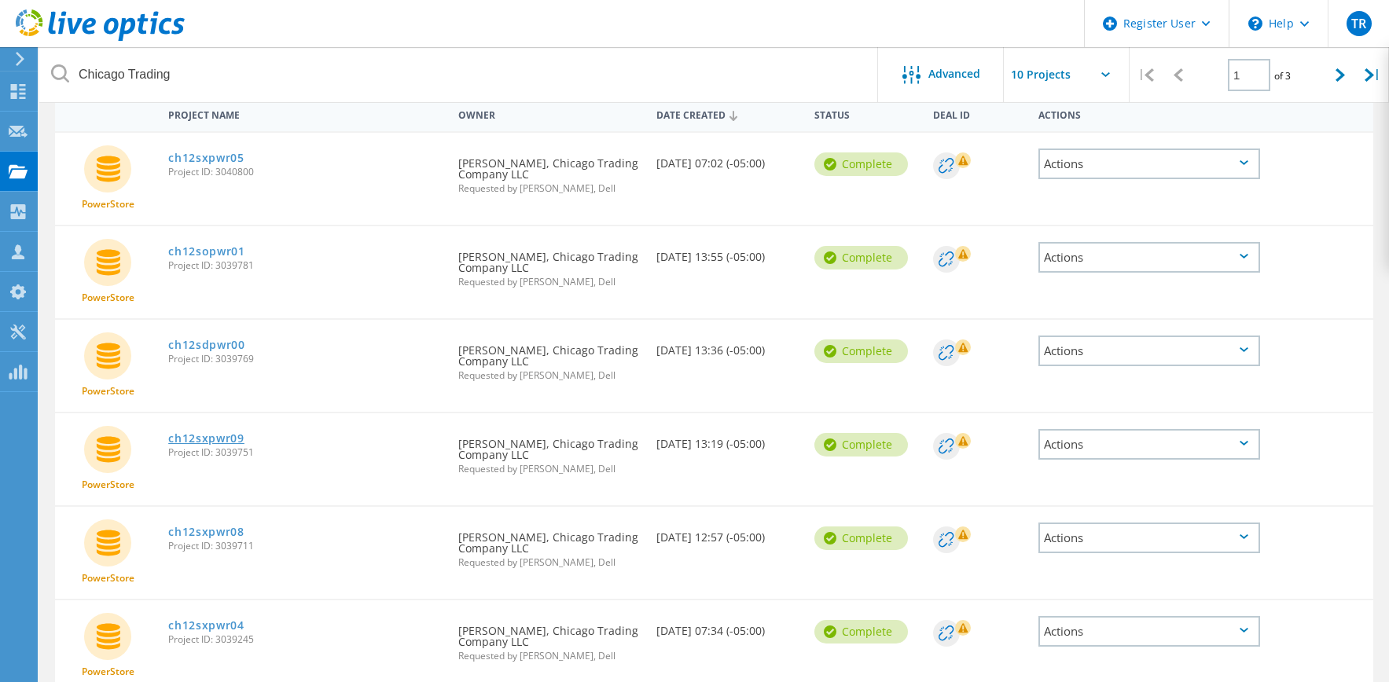
click at [222, 440] on link "ch12sxpwr09" at bounding box center [206, 438] width 76 height 11
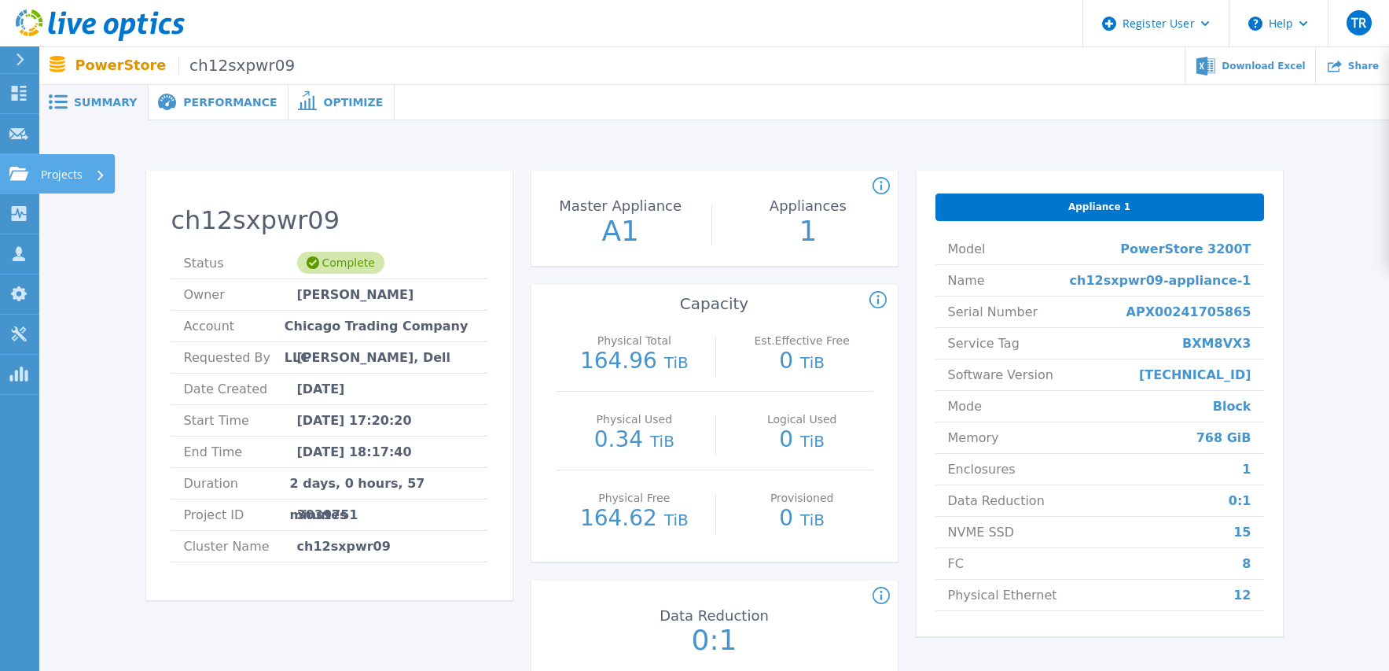
click at [24, 167] on icon at bounding box center [18, 173] width 19 height 13
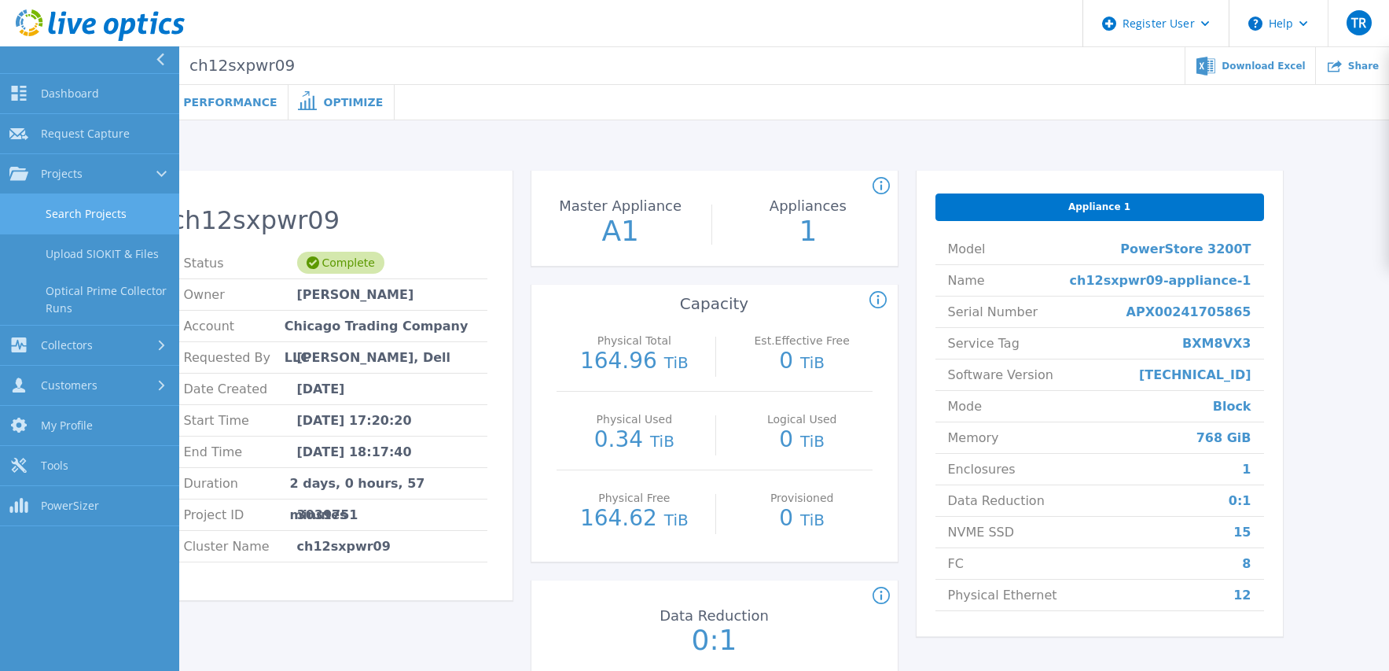
click at [108, 217] on link "Search Projects" at bounding box center [89, 214] width 179 height 40
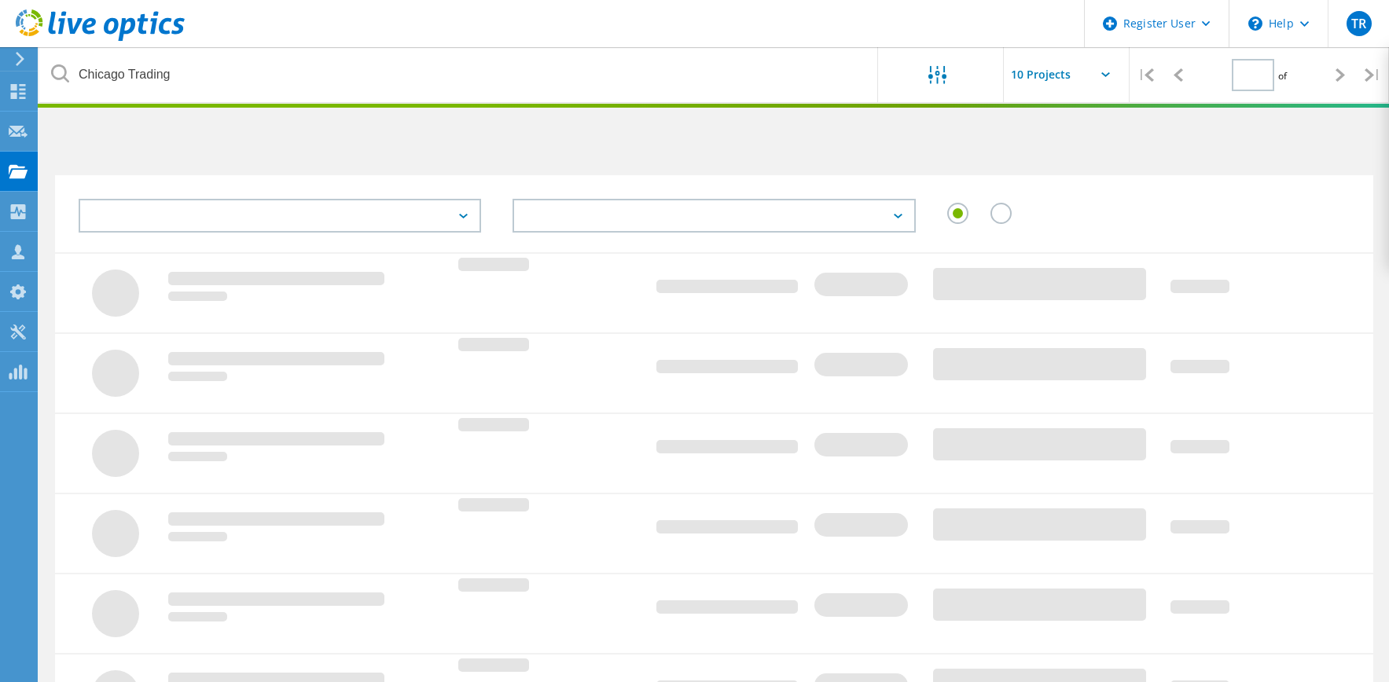
type input "1"
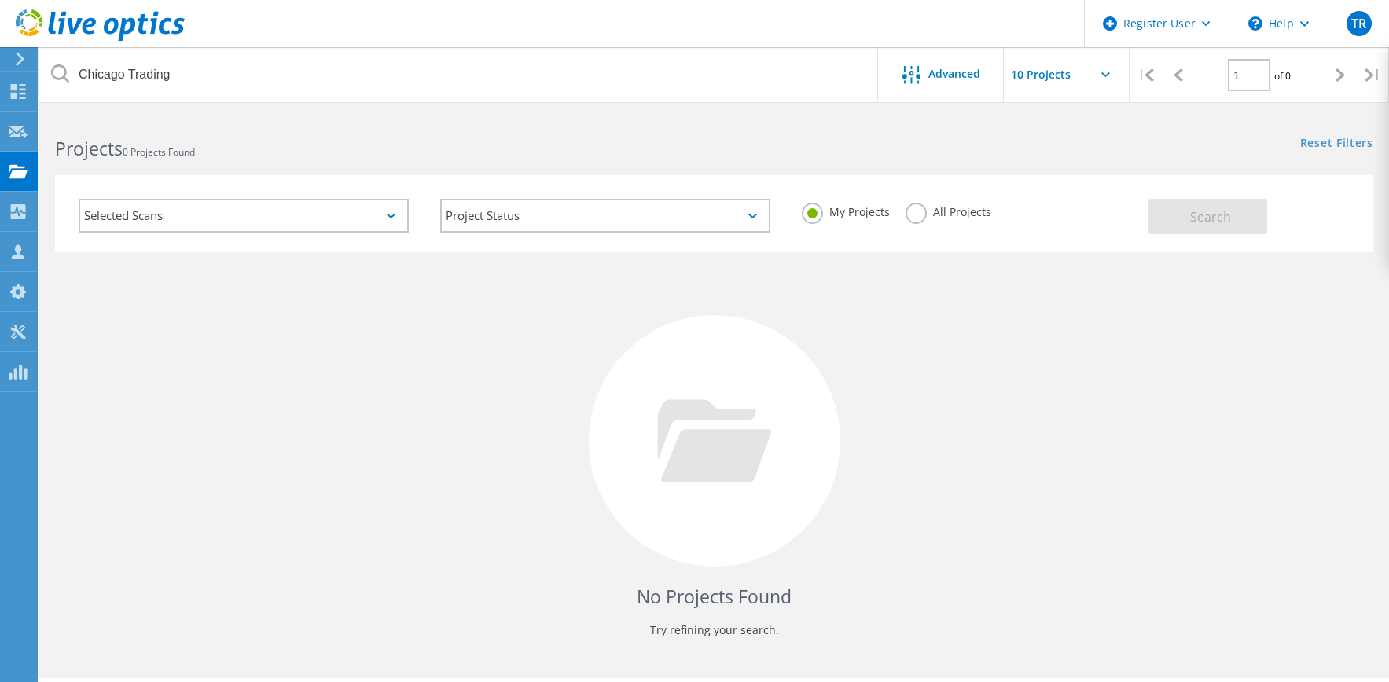
click at [947, 221] on div "All Projects" at bounding box center [949, 214] width 86 height 23
click at [928, 208] on label "All Projects" at bounding box center [949, 210] width 86 height 15
click at [0, 0] on input "All Projects" at bounding box center [0, 0] width 0 height 0
click at [1149, 215] on button "Search" at bounding box center [1208, 216] width 119 height 35
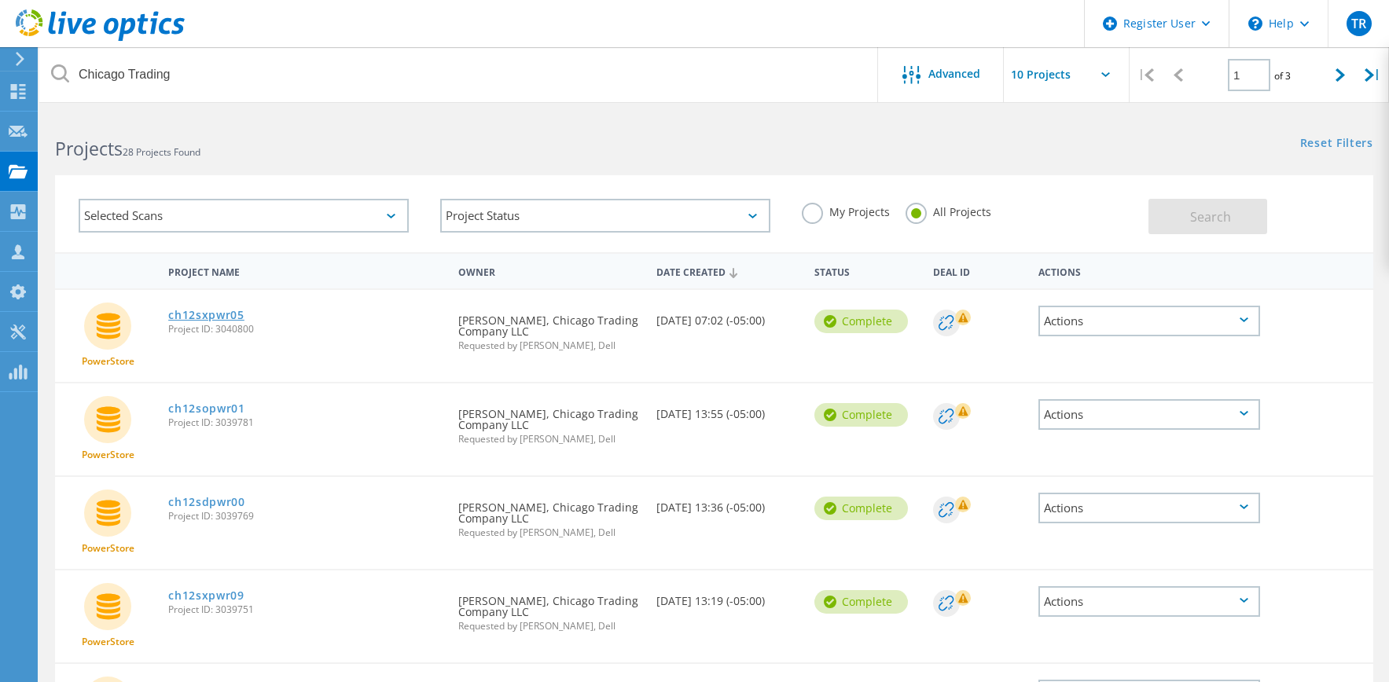
click at [213, 311] on link "ch12sxpwr05" at bounding box center [206, 315] width 76 height 11
